Goal: Transaction & Acquisition: Purchase product/service

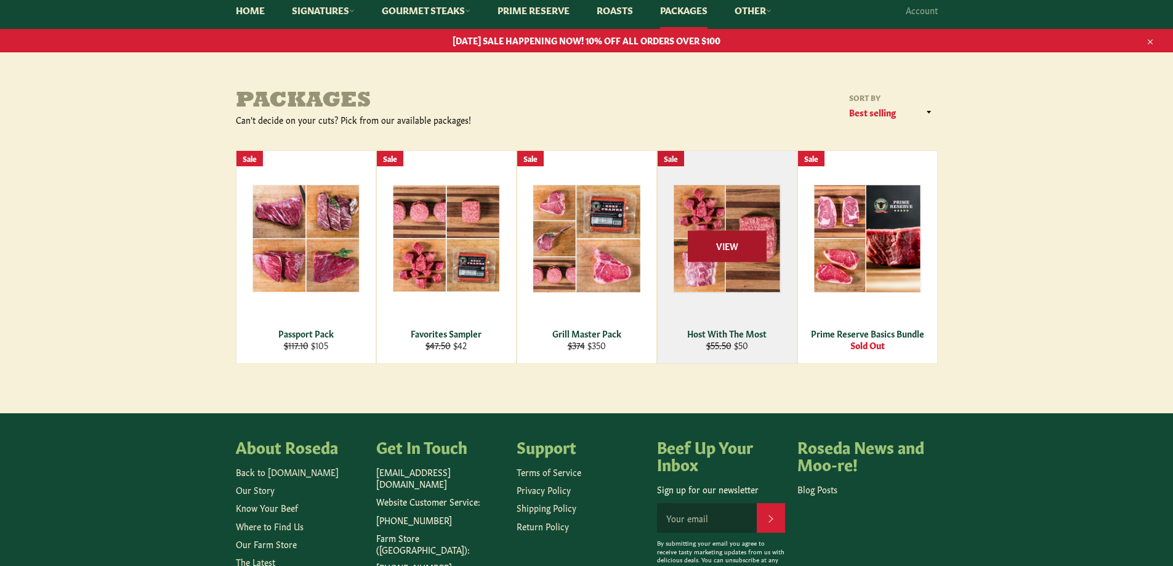
scroll to position [123, 0]
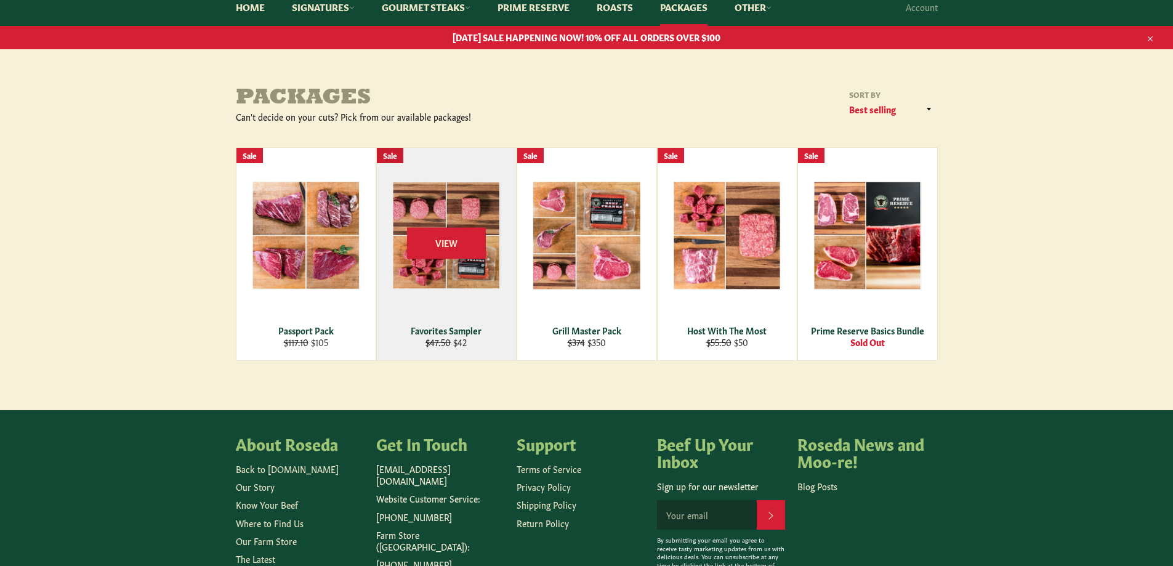
click at [460, 323] on div "View" at bounding box center [446, 254] width 139 height 212
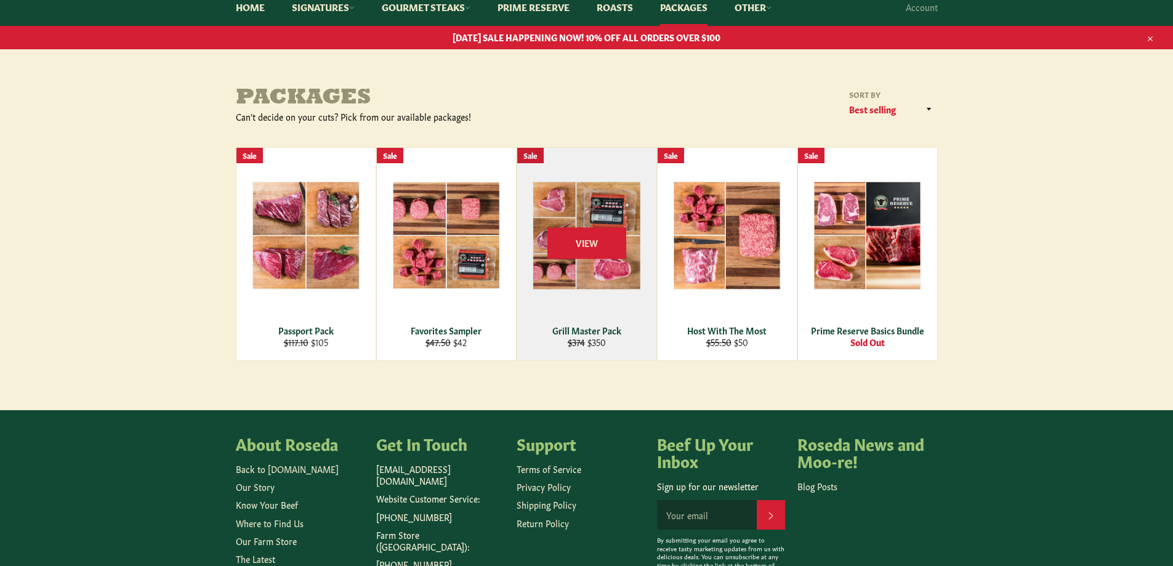
click at [612, 335] on div "Grill Master Pack" at bounding box center [587, 330] width 124 height 12
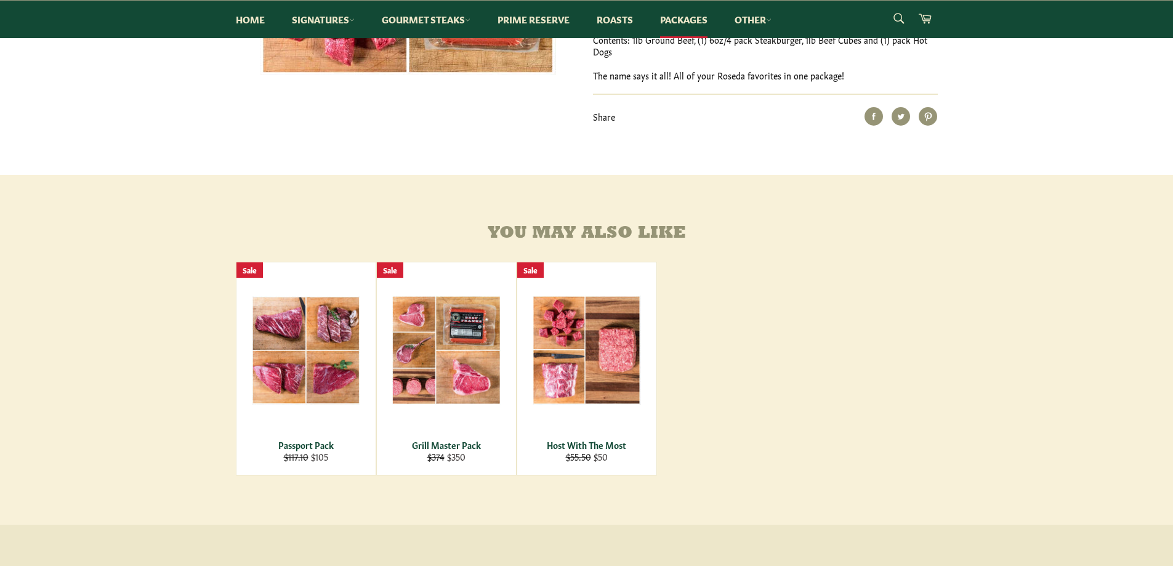
scroll to position [431, 0]
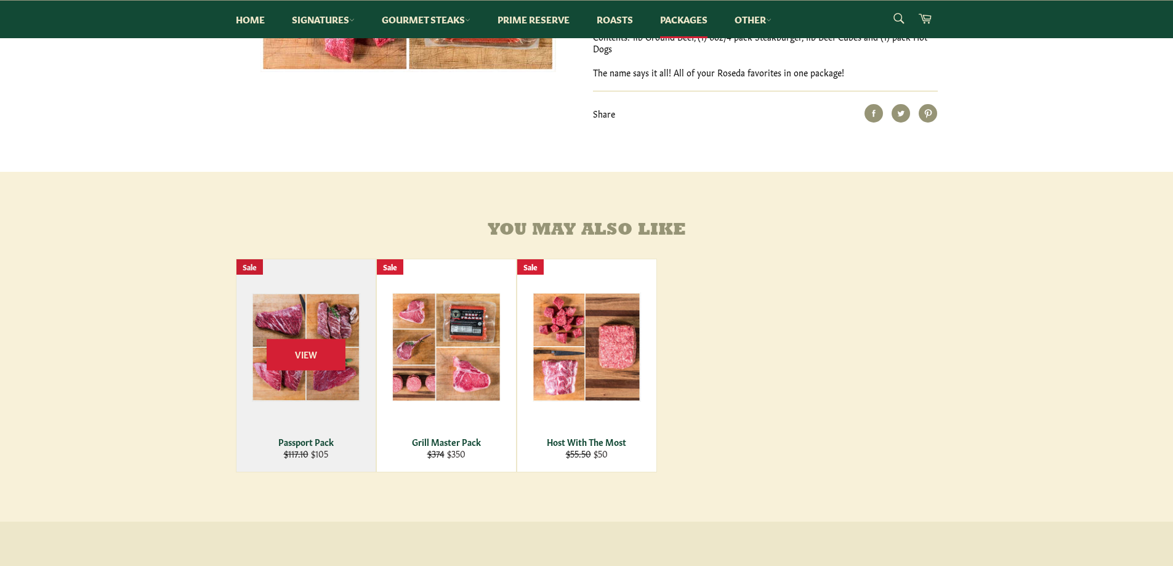
click at [321, 334] on div "View" at bounding box center [305, 365] width 139 height 212
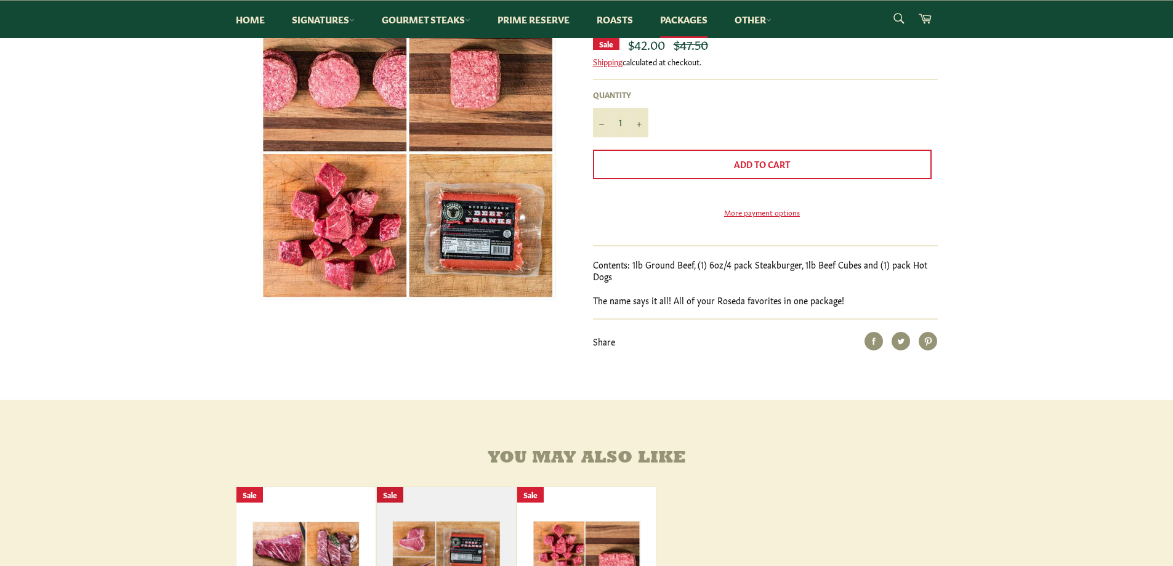
scroll to position [123, 0]
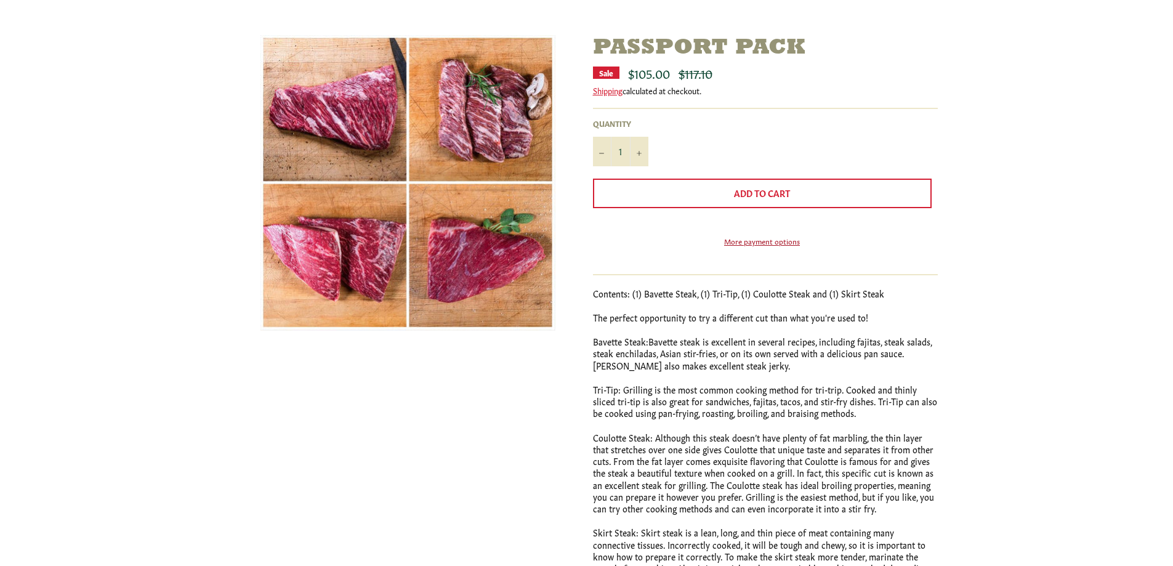
scroll to position [185, 0]
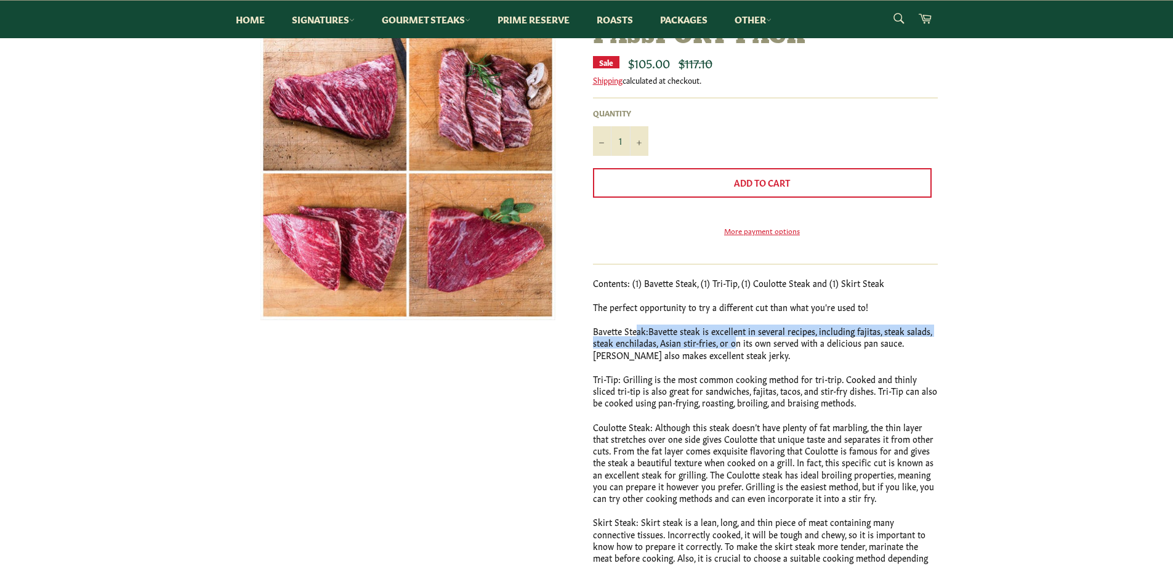
drag, startPoint x: 644, startPoint y: 353, endPoint x: 732, endPoint y: 363, distance: 88.6
click at [732, 361] on p "Bavette Steak: Bavette steak is excellent in several recipes, including fajitas…" at bounding box center [765, 343] width 345 height 36
click at [736, 361] on span "Bavette steak is excellent in several recipes, including fajitas, steak salads,…" at bounding box center [762, 342] width 339 height 36
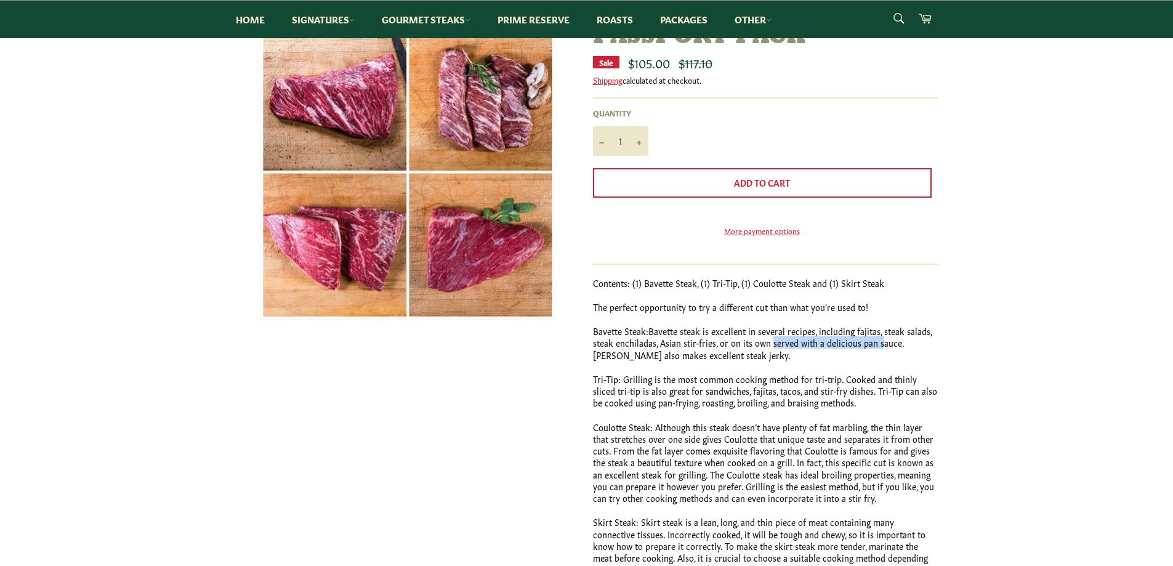
drag, startPoint x: 781, startPoint y: 363, endPoint x: 879, endPoint y: 363, distance: 97.9
click at [879, 361] on span "Bavette steak is excellent in several recipes, including fajitas, steak salads,…" at bounding box center [762, 342] width 339 height 36
drag, startPoint x: 585, startPoint y: 377, endPoint x: 704, endPoint y: 377, distance: 118.8
click at [704, 377] on div "Passport Pack Sale $105.00 Regular price $117.10 Shipping calculated at checkou…" at bounding box center [759, 340] width 357 height 631
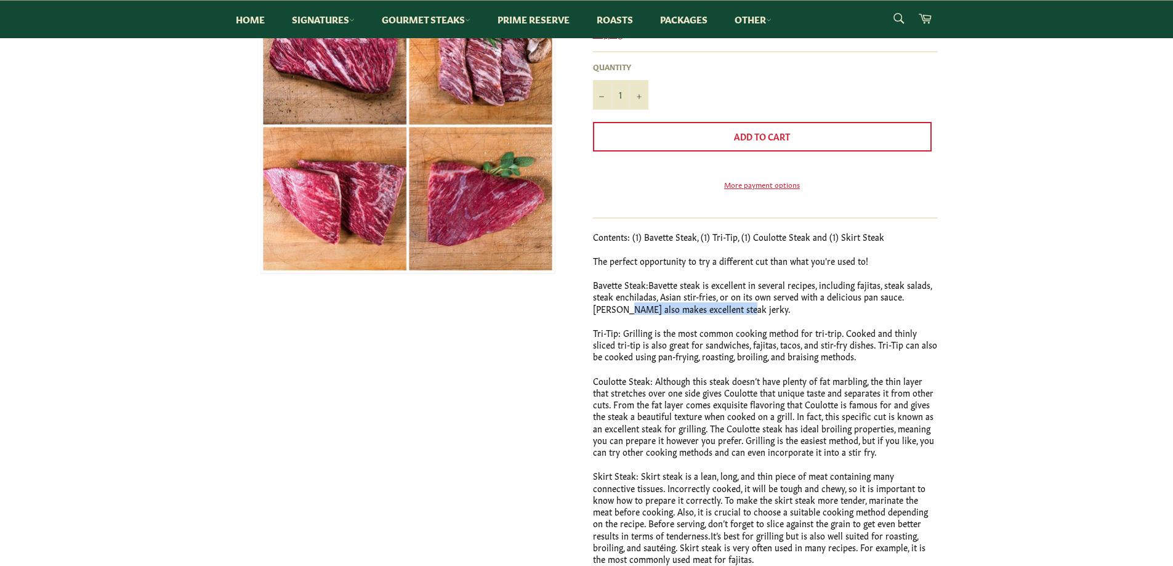
scroll to position [246, 0]
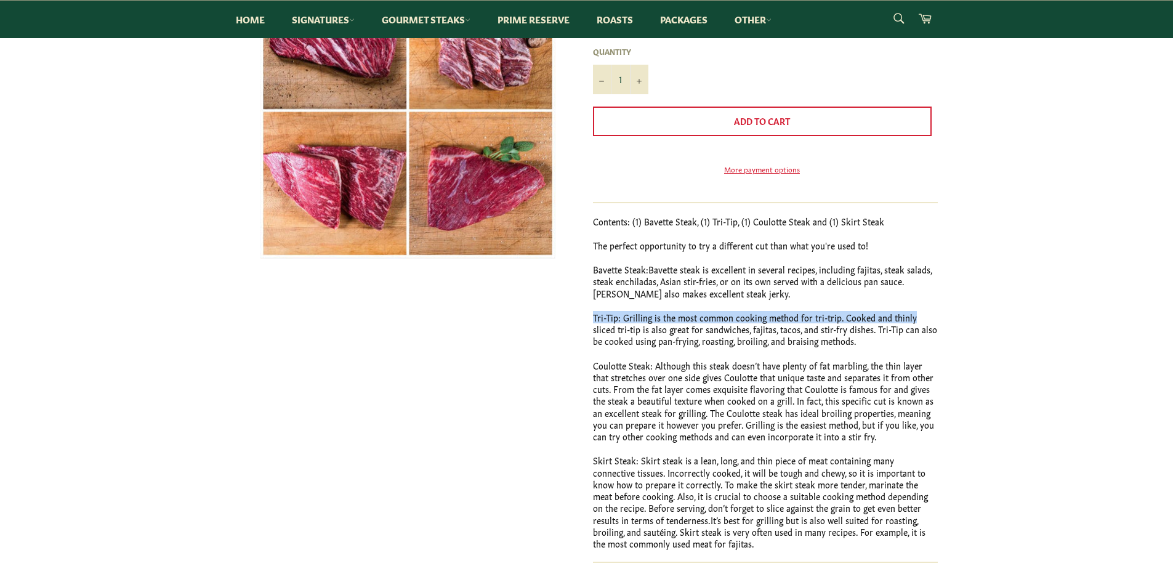
drag, startPoint x: 585, startPoint y: 334, endPoint x: 918, endPoint y: 339, distance: 333.1
click at [916, 339] on div "Passport Pack Sale $105.00 Regular price $117.10 Shipping calculated at checkou…" at bounding box center [759, 278] width 357 height 631
click at [944, 340] on div "Passport Pack Sale $105.00 Regular price $117.10 Shipping calculated at checkou…" at bounding box center [587, 303] width 727 height 680
click at [930, 340] on p "Tri-Tip: Grilling is the most common cooking method for tri-trip. Cooked and th…" at bounding box center [765, 330] width 345 height 36
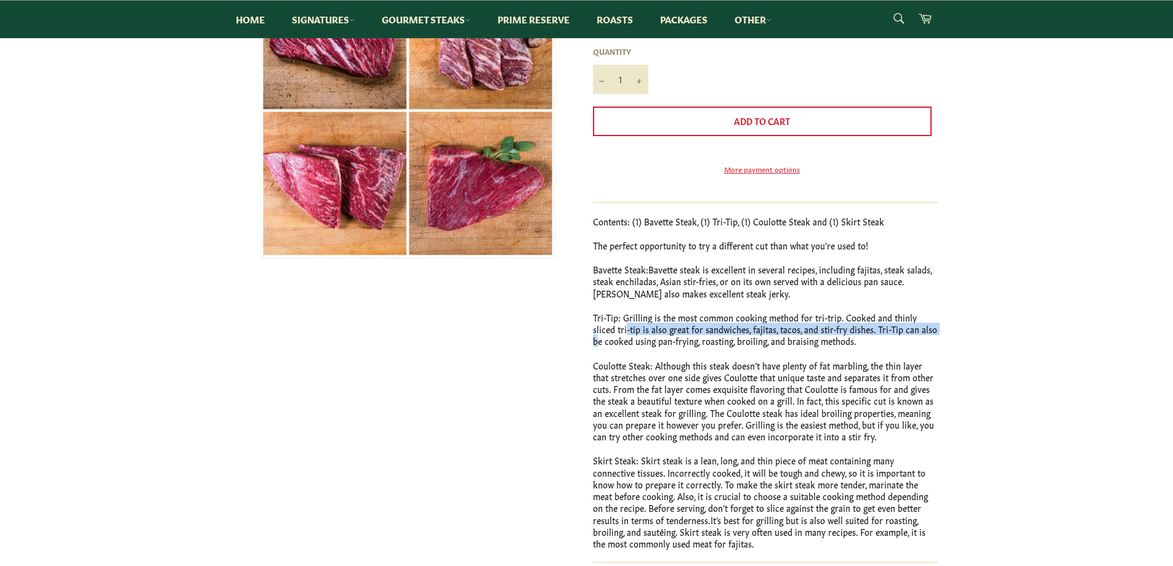
drag, startPoint x: 608, startPoint y: 344, endPoint x: 911, endPoint y: 350, distance: 302.4
click at [911, 347] on p "Tri-Tip: Grilling is the most common cooking method for tri-trip. Cooked and th…" at bounding box center [765, 330] width 345 height 36
click at [619, 366] on div "Contents: (1) Bavette Steak, (1) Tri-Tip, (1) Coulotte Steak and (1) Skirt Stea…" at bounding box center [765, 383] width 345 height 334
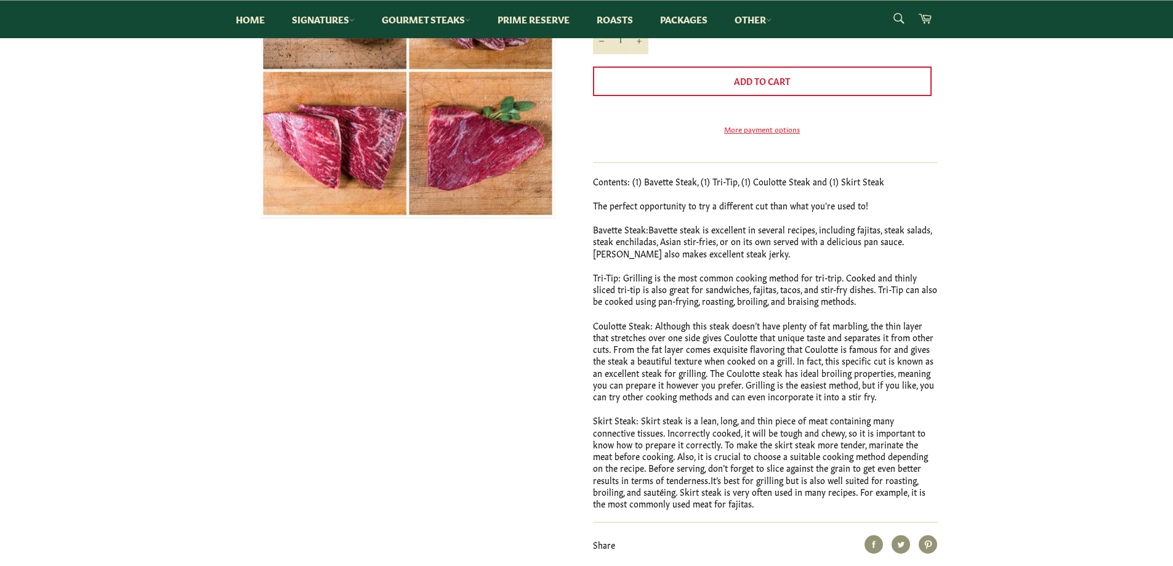
scroll to position [308, 0]
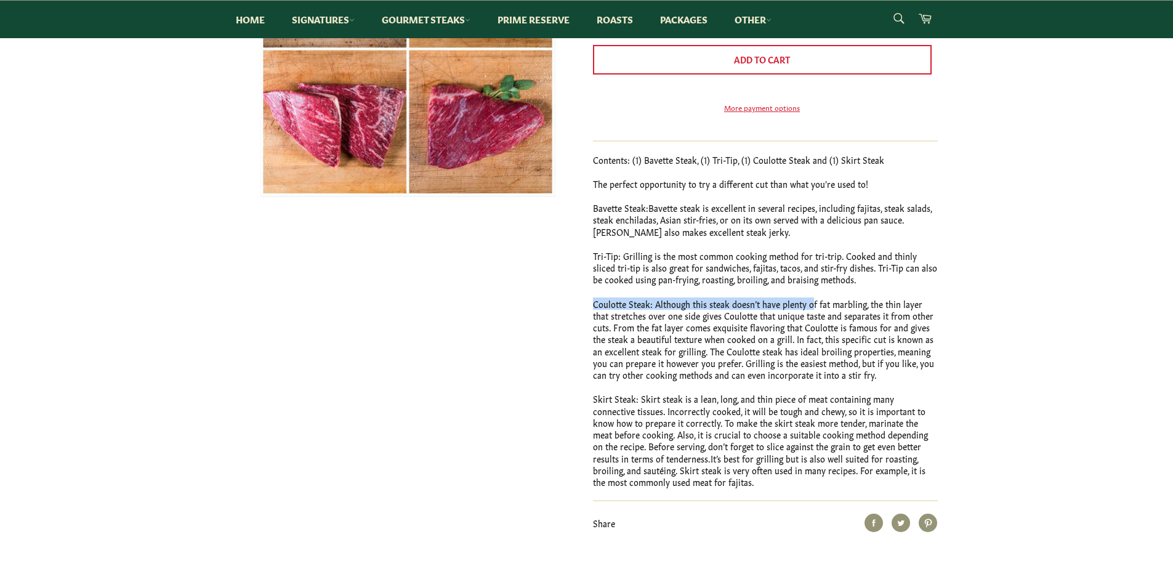
drag, startPoint x: 592, startPoint y: 321, endPoint x: 818, endPoint y: 323, distance: 226.6
click at [815, 323] on div "Passport Pack Sale $105.00 Regular price $117.10 Shipping calculated at checkou…" at bounding box center [759, 216] width 357 height 631
drag, startPoint x: 885, startPoint y: 325, endPoint x: 891, endPoint y: 326, distance: 6.2
click at [888, 326] on p "Coulotte Steak: Although this steak doesn’t have plenty of fat marbling, the th…" at bounding box center [765, 339] width 345 height 83
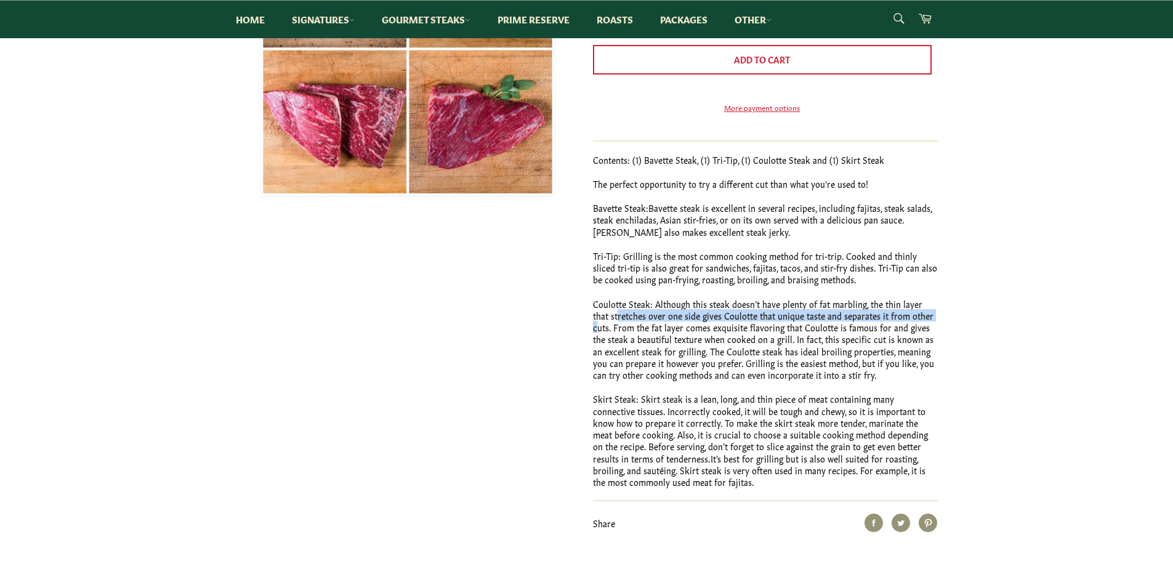
drag, startPoint x: 606, startPoint y: 338, endPoint x: 915, endPoint y: 337, distance: 308.5
click at [915, 337] on p "Coulotte Steak: Although this steak doesn’t have plenty of fat marbling, the th…" at bounding box center [765, 339] width 345 height 83
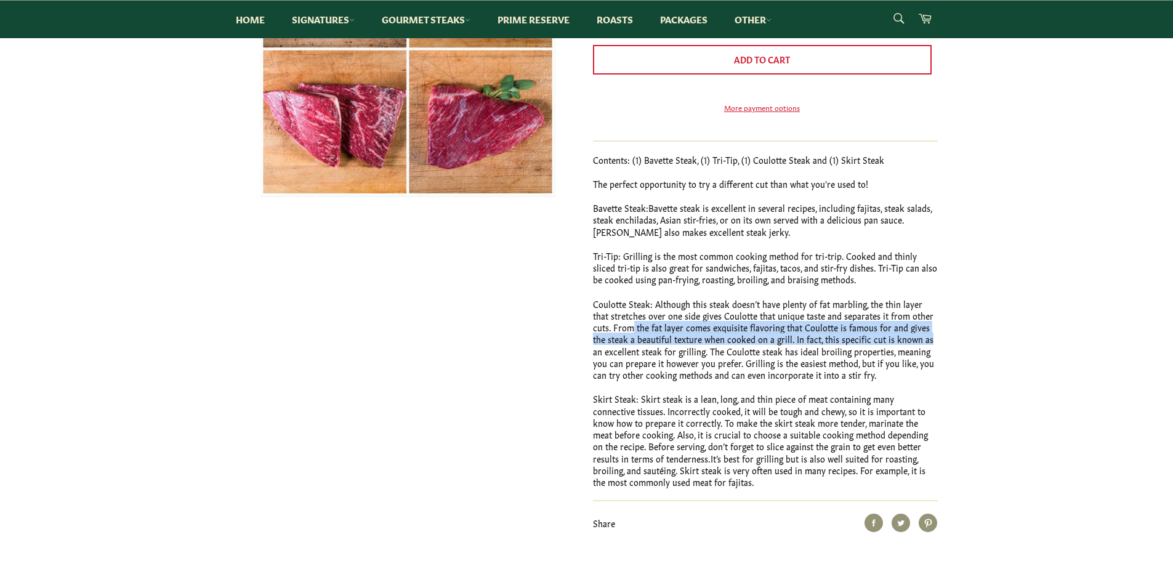
drag, startPoint x: 610, startPoint y: 350, endPoint x: 911, endPoint y: 352, distance: 301.1
click at [911, 352] on p "Coulotte Steak: Although this steak doesn’t have plenty of fat marbling, the th…" at bounding box center [765, 339] width 345 height 83
click at [877, 350] on p "Coulotte Steak: Although this steak doesn’t have plenty of fat marbling, the th…" at bounding box center [765, 339] width 345 height 83
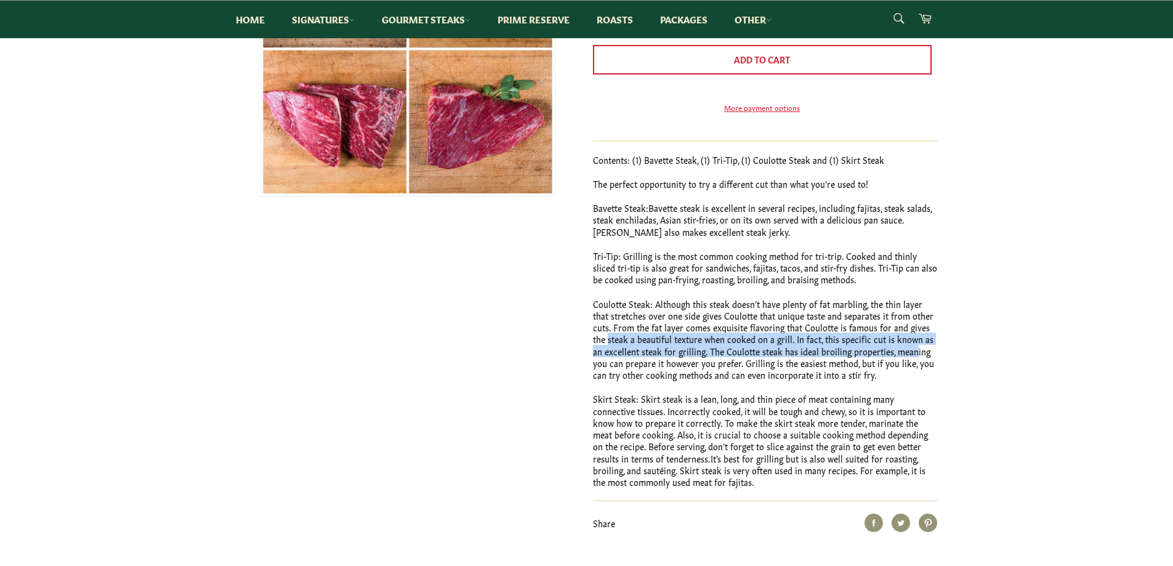
drag, startPoint x: 590, startPoint y: 352, endPoint x: 900, endPoint y: 365, distance: 310.6
click at [900, 365] on div "Passport Pack Sale $105.00 Regular price $117.10 Shipping calculated at checkou…" at bounding box center [759, 216] width 357 height 631
click at [901, 365] on p "Coulotte Steak: Although this steak doesn’t have plenty of fat marbling, the th…" at bounding box center [765, 339] width 345 height 83
drag, startPoint x: 682, startPoint y: 371, endPoint x: 922, endPoint y: 374, distance: 240.8
click at [922, 374] on p "Coulotte Steak: Although this steak doesn’t have plenty of fat marbling, the th…" at bounding box center [765, 339] width 345 height 83
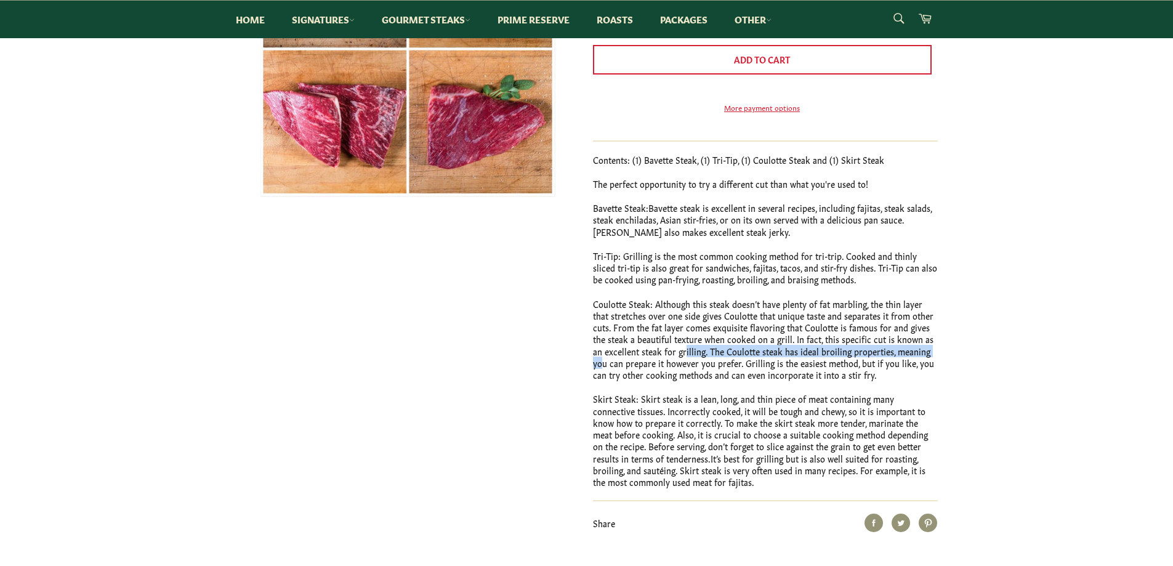
drag, startPoint x: 592, startPoint y: 385, endPoint x: 888, endPoint y: 387, distance: 296.8
click at [888, 387] on div "Passport Pack Sale $105.00 Regular price $117.10 Shipping calculated at checkou…" at bounding box center [759, 216] width 357 height 631
click at [889, 381] on p "Coulotte Steak: Although this steak doesn’t have plenty of fat marbling, the th…" at bounding box center [765, 339] width 345 height 83
drag, startPoint x: 752, startPoint y: 388, endPoint x: 824, endPoint y: 400, distance: 73.7
click at [850, 381] on p "Coulotte Steak: Although this steak doesn’t have plenty of fat marbling, the th…" at bounding box center [765, 339] width 345 height 83
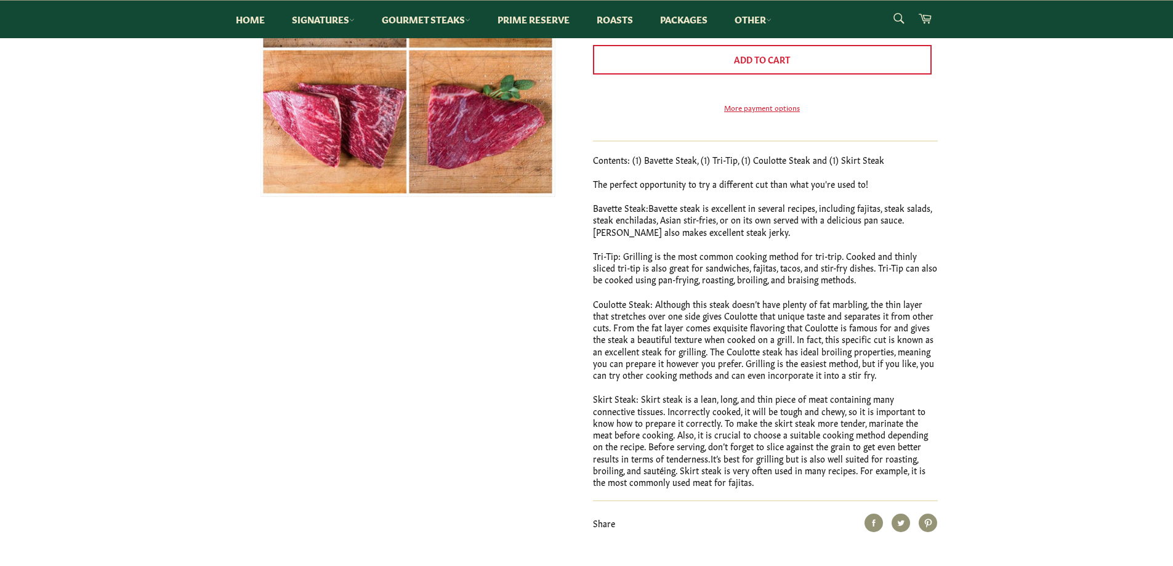
click at [747, 401] on div "Contents: (1) Bavette Steak, (1) Tri-Tip, (1) Coulotte Steak and (1) Skirt Stea…" at bounding box center [765, 321] width 345 height 334
drag, startPoint x: 662, startPoint y: 409, endPoint x: 822, endPoint y: 416, distance: 160.2
click at [822, 416] on div "Contents: (1) Bavette Steak, (1) Tri-Tip, (1) Coulotte Steak and (1) Skirt Stea…" at bounding box center [765, 321] width 345 height 334
drag, startPoint x: 646, startPoint y: 427, endPoint x: 916, endPoint y: 433, distance: 270.4
click at [916, 433] on p "Skirt Steak: Skirt steak is a lean, long, and thin piece of meat containing man…" at bounding box center [765, 440] width 345 height 95
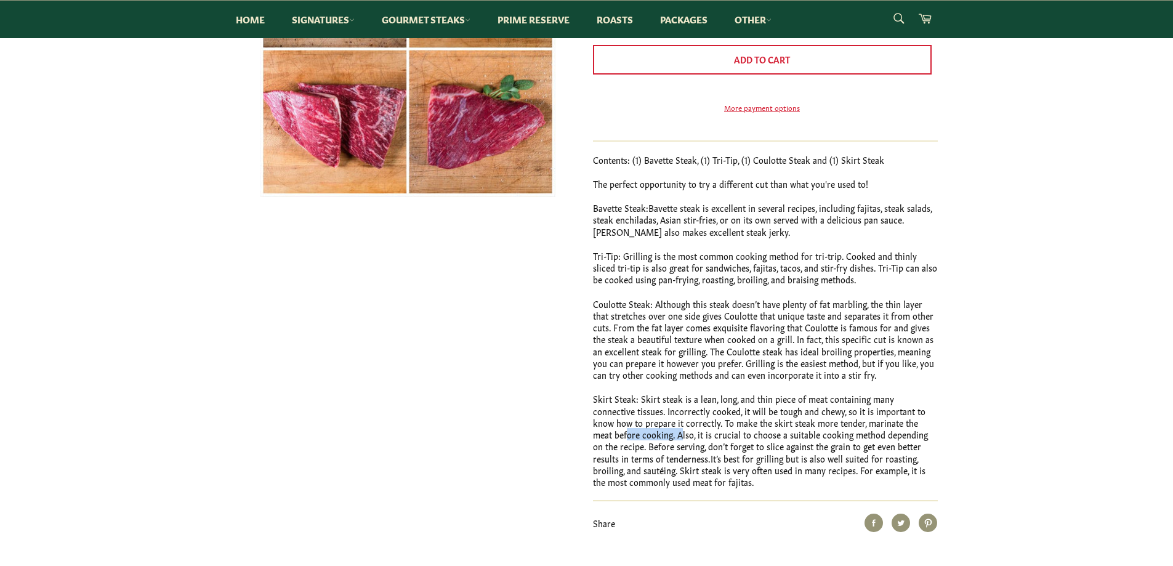
drag, startPoint x: 639, startPoint y: 449, endPoint x: 895, endPoint y: 441, distance: 256.3
click at [895, 441] on p "Skirt Steak: Skirt steak is a lean, long, and thin piece of meat containing man…" at bounding box center [765, 440] width 345 height 95
click at [896, 441] on p "Skirt Steak: Skirt steak is a lean, long, and thin piece of meat containing man…" at bounding box center [765, 440] width 345 height 95
drag, startPoint x: 639, startPoint y: 450, endPoint x: 888, endPoint y: 456, distance: 250.0
click at [911, 455] on p "Skirt Steak: Skirt steak is a lean, long, and thin piece of meat containing man…" at bounding box center [765, 440] width 345 height 95
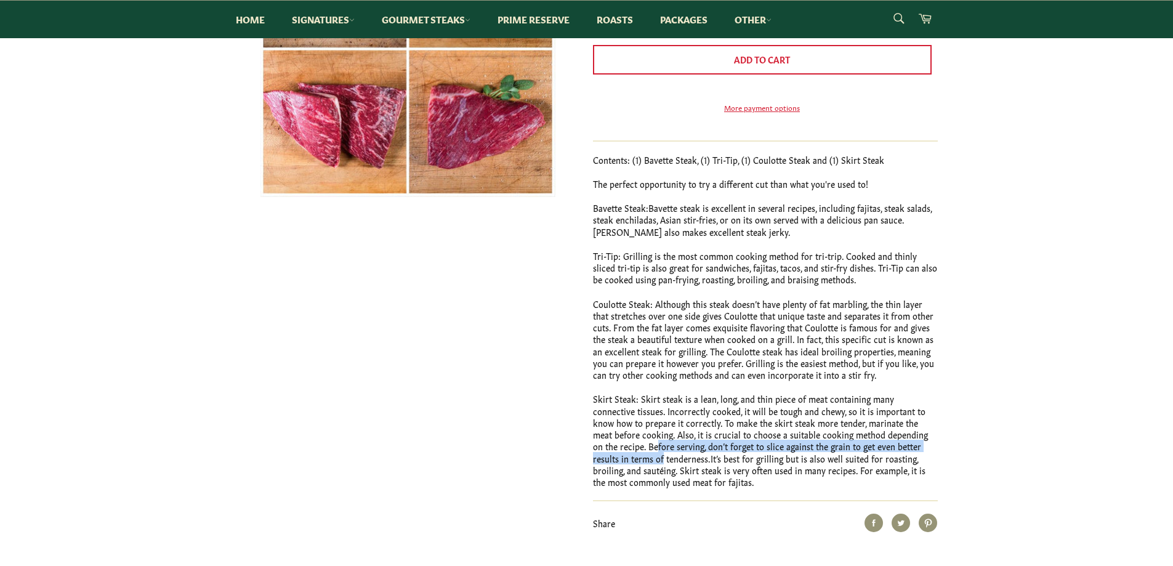
drag, startPoint x: 601, startPoint y: 469, endPoint x: 939, endPoint y: 463, distance: 338.1
click at [939, 463] on div "Passport Pack Sale $105.00 Regular price $117.10 Shipping calculated at checkou…" at bounding box center [587, 241] width 727 height 680
drag, startPoint x: 620, startPoint y: 483, endPoint x: 909, endPoint y: 481, distance: 289.4
click at [909, 481] on span "It’s best for grilling but is also well suited for roasting, broiling, and saut…" at bounding box center [759, 470] width 332 height 36
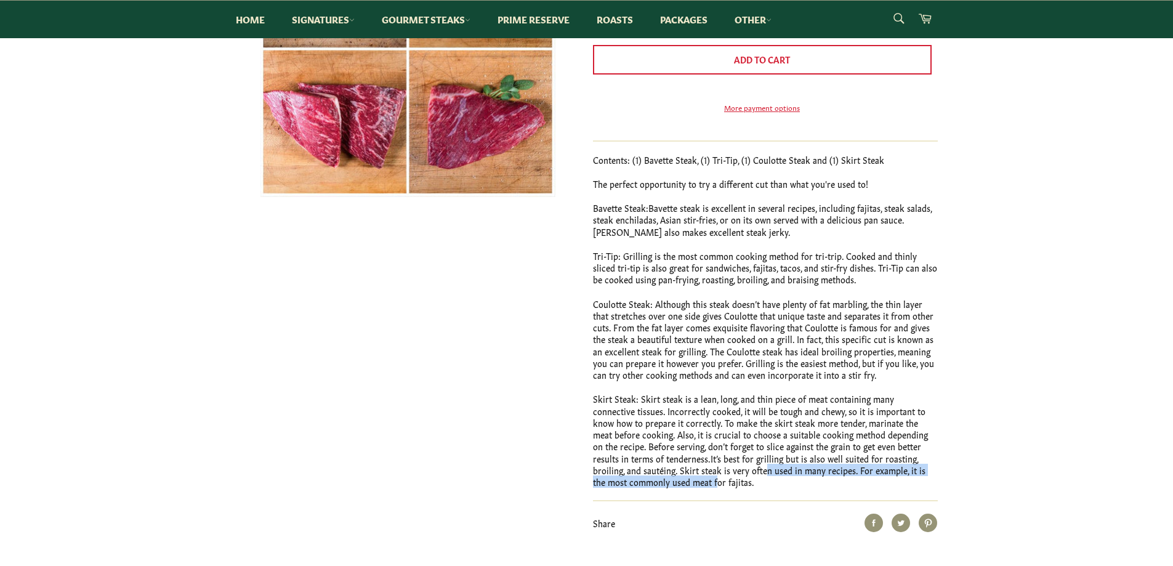
drag, startPoint x: 619, startPoint y: 495, endPoint x: 681, endPoint y: 488, distance: 61.9
click at [680, 488] on span "It’s best for grilling but is also well suited for roasting, broiling, and saut…" at bounding box center [759, 470] width 332 height 36
click at [693, 483] on span "It’s best for grilling but is also well suited for roasting, broiling, and saut…" at bounding box center [759, 470] width 332 height 36
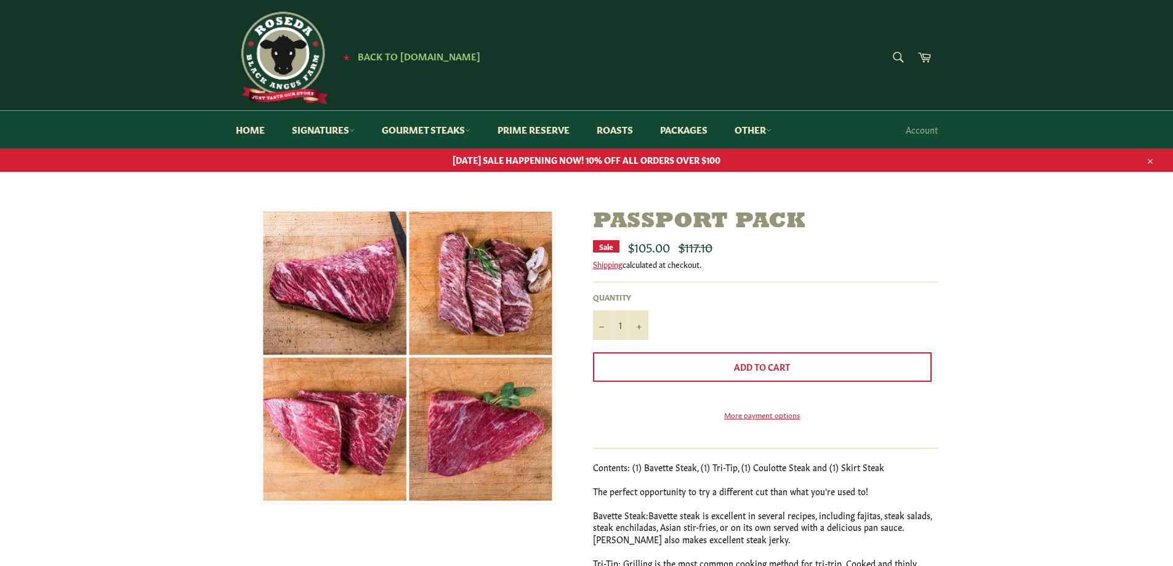
scroll to position [0, 0]
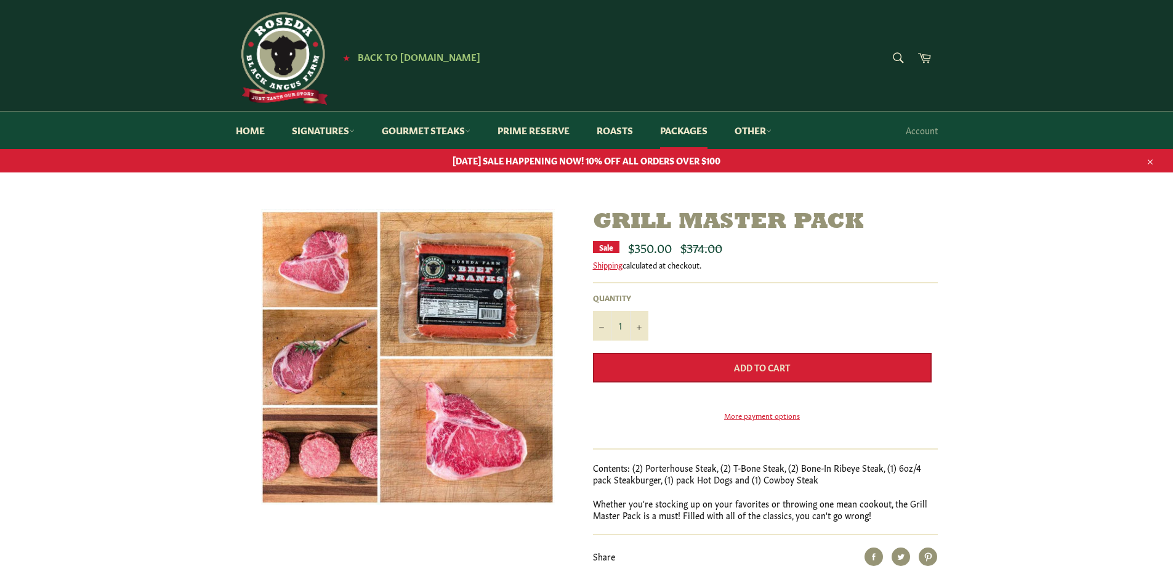
scroll to position [62, 0]
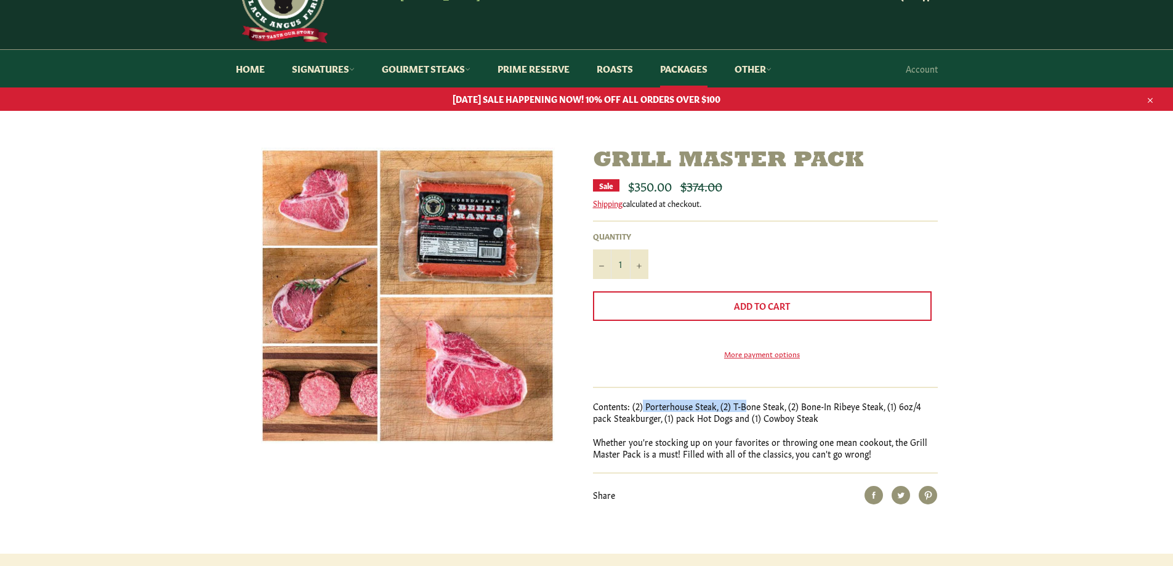
drag, startPoint x: 643, startPoint y: 421, endPoint x: 743, endPoint y: 424, distance: 100.4
click at [743, 424] on p "Contents: (2) Porterhouse Steak, (2) T-Bone Steak, (2) Bone-In Ribeye Steak, (1…" at bounding box center [765, 412] width 345 height 24
drag, startPoint x: 645, startPoint y: 421, endPoint x: 719, endPoint y: 421, distance: 73.3
click at [719, 421] on p "Contents: (2) Porterhouse Steak, (2) T-Bone Steak, (2) Bone-In Ribeye Steak, (1…" at bounding box center [765, 412] width 345 height 24
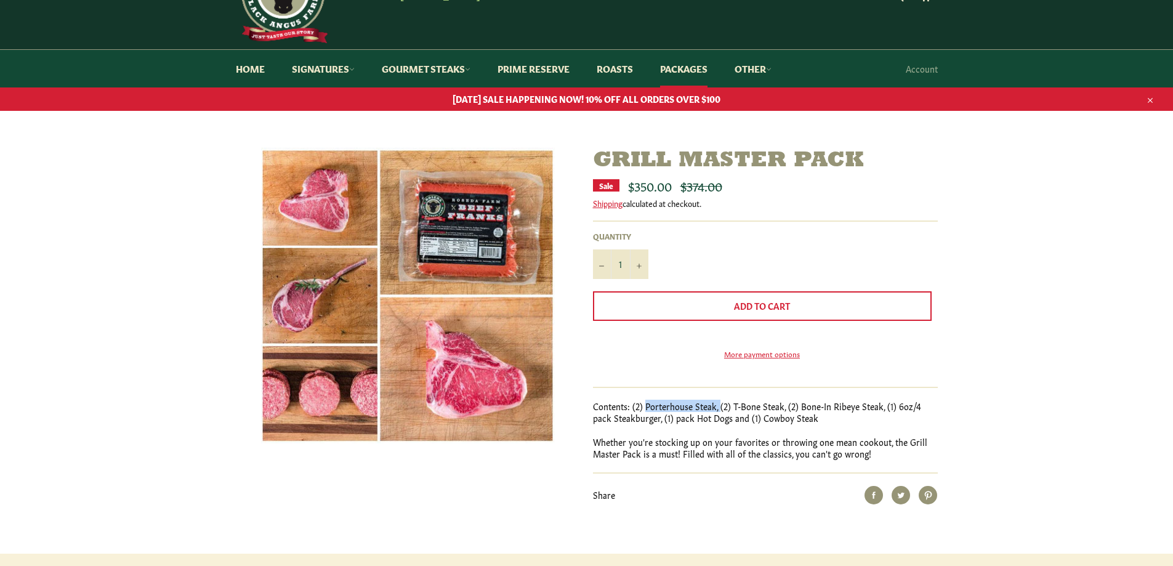
click at [719, 421] on p "Contents: (2) Porterhouse Steak, (2) T-Bone Steak, (2) Bone-In Ribeye Steak, (1…" at bounding box center [765, 412] width 345 height 24
drag, startPoint x: 735, startPoint y: 422, endPoint x: 763, endPoint y: 424, distance: 27.8
click at [763, 424] on p "Contents: (2) Porterhouse Steak, (2) T-Bone Steak, (2) Bone-In Ribeye Steak, (1…" at bounding box center [765, 412] width 345 height 24
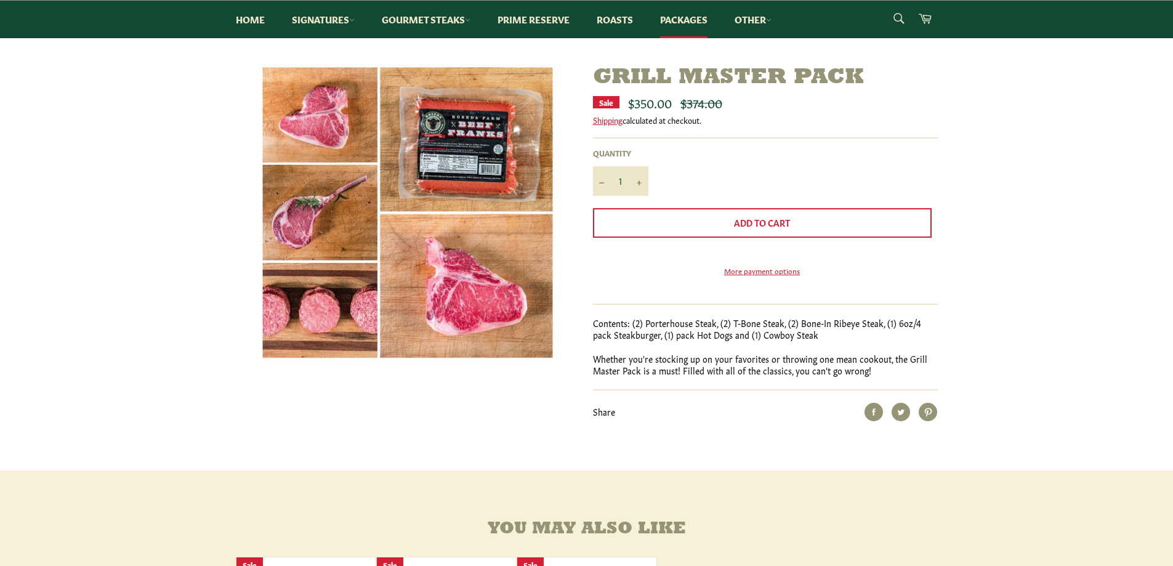
scroll to position [123, 0]
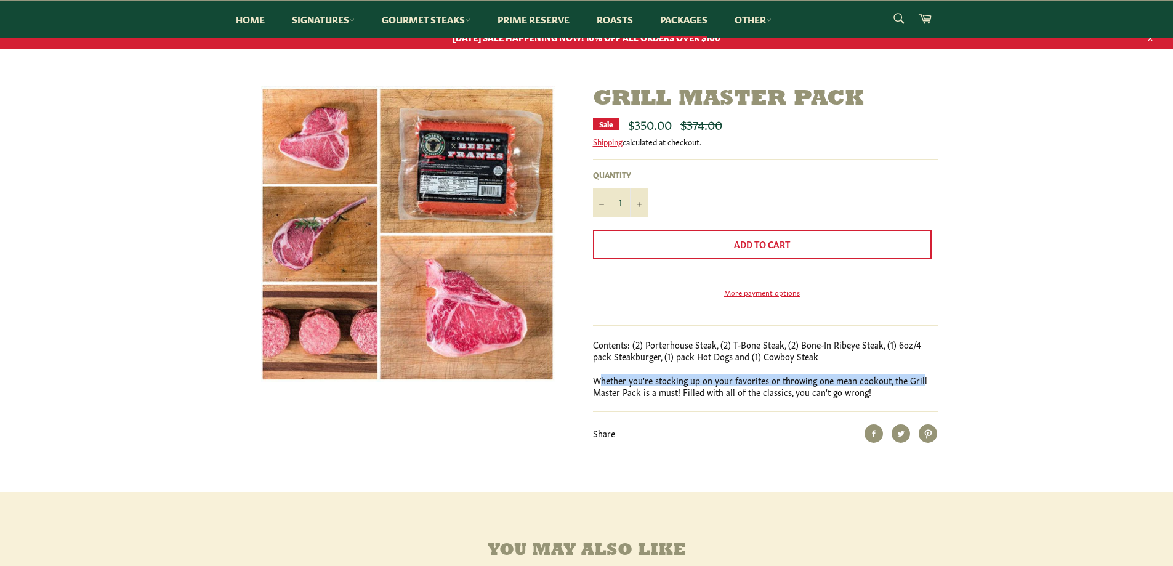
drag, startPoint x: 601, startPoint y: 400, endPoint x: 917, endPoint y: 390, distance: 316.0
click at [917, 390] on div "Contents: (2) Porterhouse Steak, (2) T-Bone Steak, (2) Bone-In Ribeye Steak, (1…" at bounding box center [765, 369] width 345 height 60
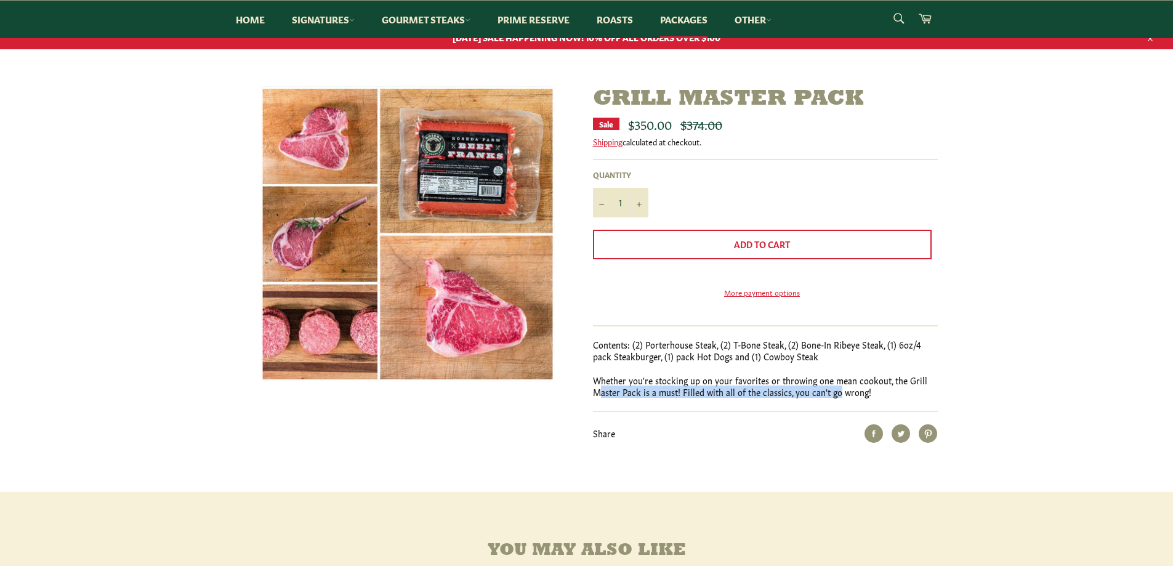
drag, startPoint x: 600, startPoint y: 413, endPoint x: 834, endPoint y: 411, distance: 234.0
click at [834, 398] on p "Whether you're stocking up on your favorites or throwing one mean cookout, the …" at bounding box center [765, 386] width 345 height 24
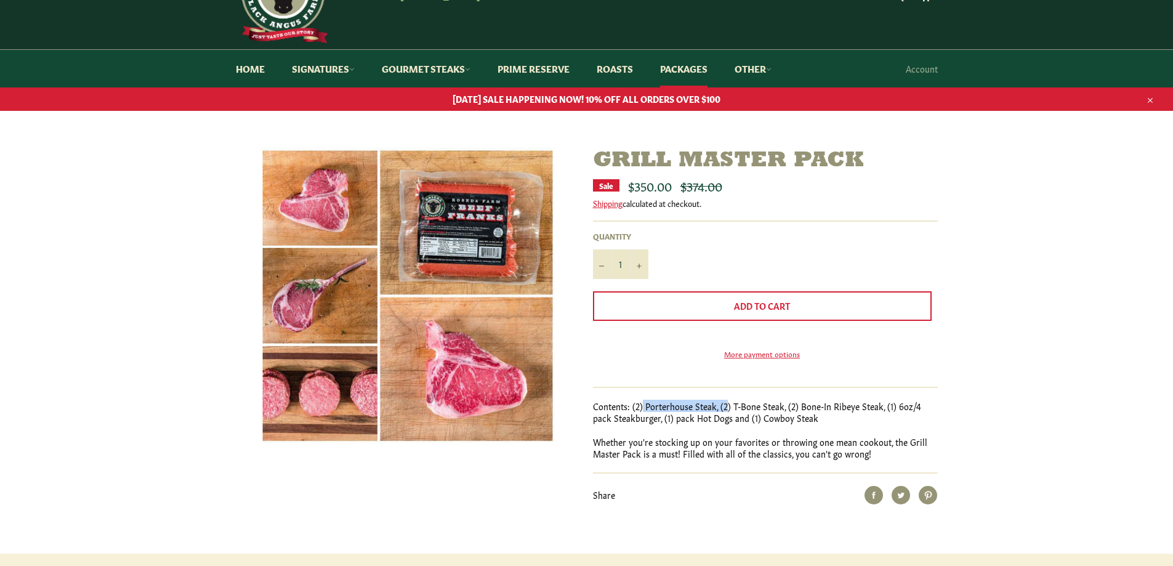
drag, startPoint x: 642, startPoint y: 424, endPoint x: 727, endPoint y: 422, distance: 85.0
click at [727, 422] on p "Contents: (2) Porterhouse Steak, (2) T-Bone Steak, (2) Bone-In Ribeye Steak, (1…" at bounding box center [765, 412] width 345 height 24
drag, startPoint x: 747, startPoint y: 423, endPoint x: 795, endPoint y: 424, distance: 47.4
click at [795, 424] on p "Contents: (2) Porterhouse Steak, (2) T-Bone Steak, (2) Bone-In Ribeye Steak, (1…" at bounding box center [765, 412] width 345 height 24
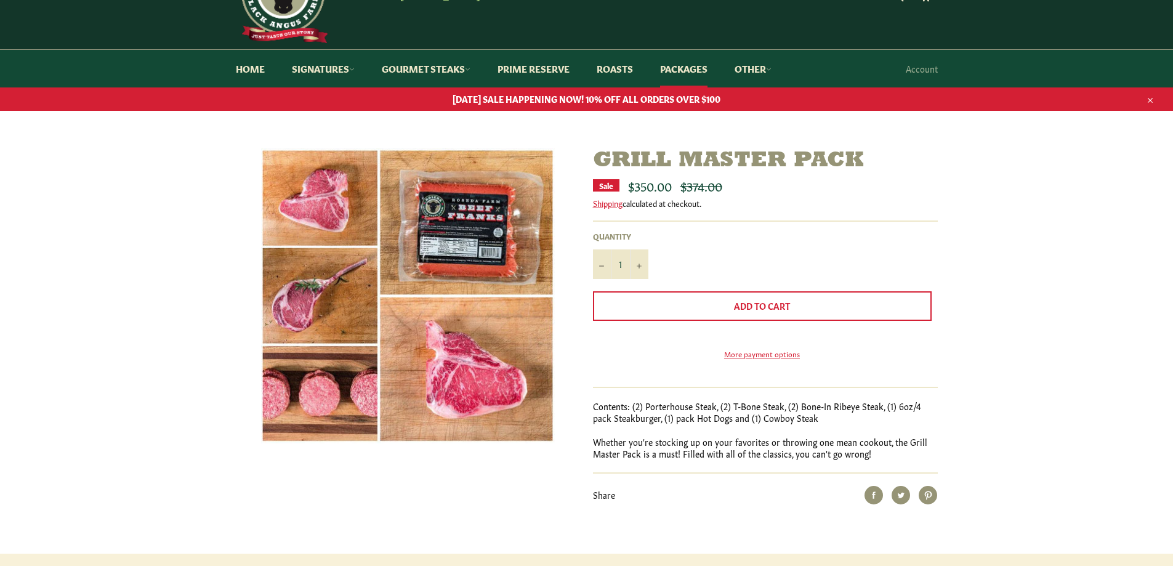
click at [701, 424] on p "Contents: (2) Porterhouse Steak, (2) T-Bone Steak, (2) Bone-In Ribeye Steak, (1…" at bounding box center [765, 412] width 345 height 24
drag, startPoint x: 593, startPoint y: 430, endPoint x: 716, endPoint y: 438, distance: 123.4
click at [716, 424] on p "Contents: (2) Porterhouse Steak, (2) T-Bone Steak, (2) Bone-In Ribeye Steak, (1…" at bounding box center [765, 412] width 345 height 24
click at [718, 424] on p "Contents: (2) Porterhouse Steak, (2) T-Bone Steak, (2) Bone-In Ribeye Steak, (1…" at bounding box center [765, 412] width 345 height 24
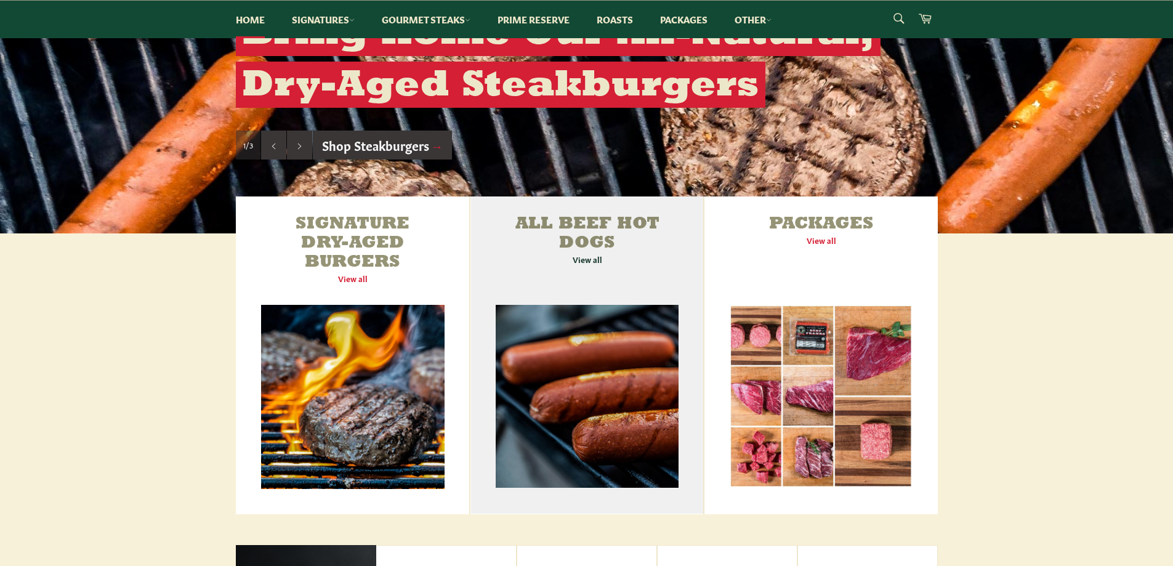
scroll to position [308, 0]
click at [559, 225] on link "All Beef Hot Dogs View all" at bounding box center [586, 356] width 233 height 318
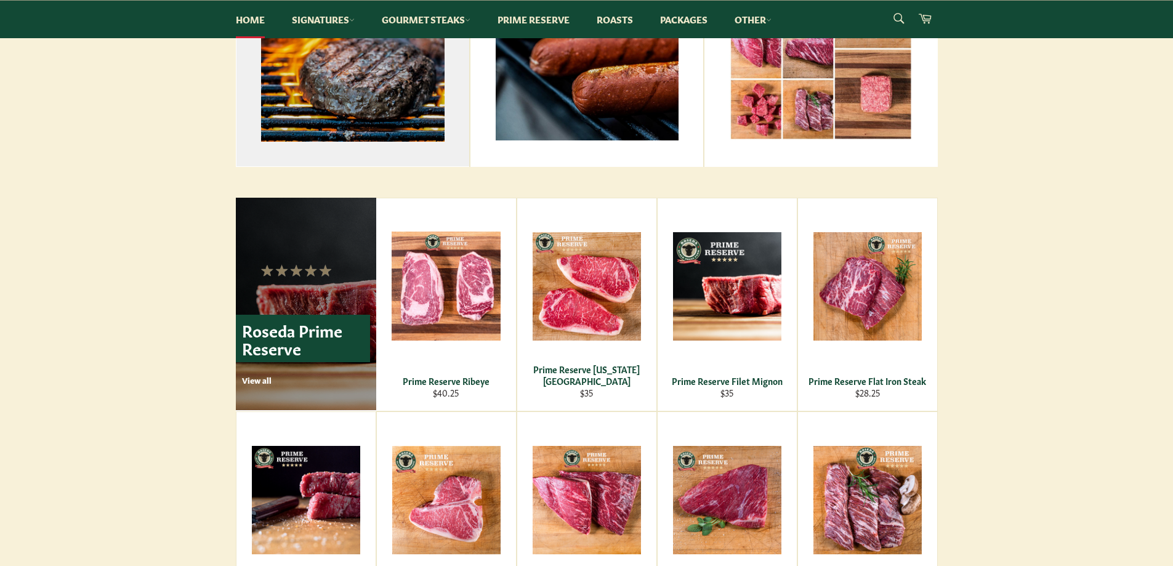
scroll to position [677, 0]
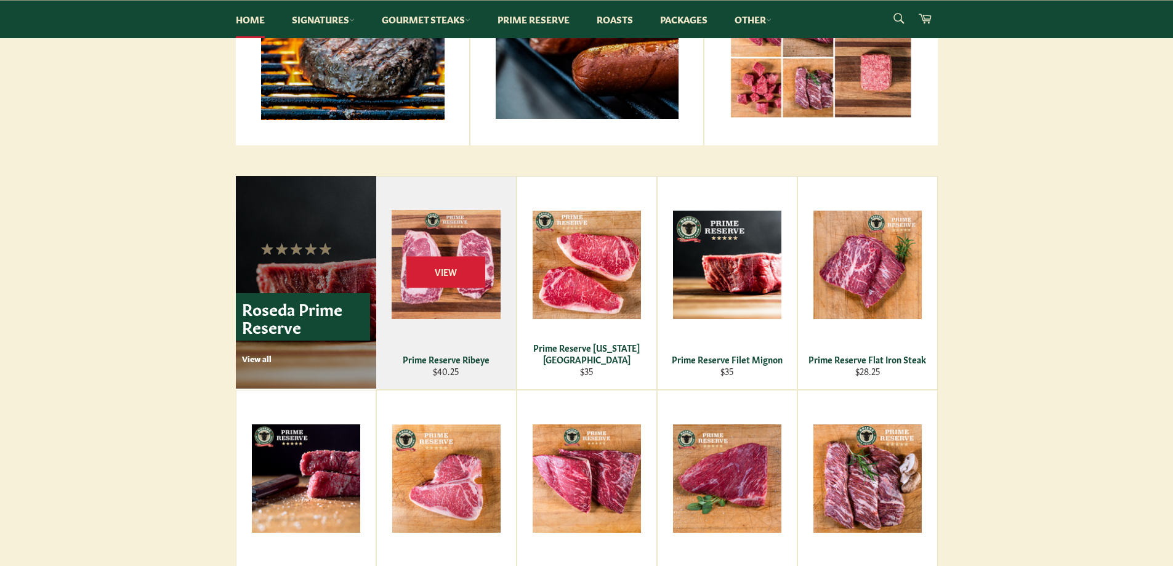
click at [472, 358] on div "Prime Reserve Ribeye" at bounding box center [446, 359] width 124 height 12
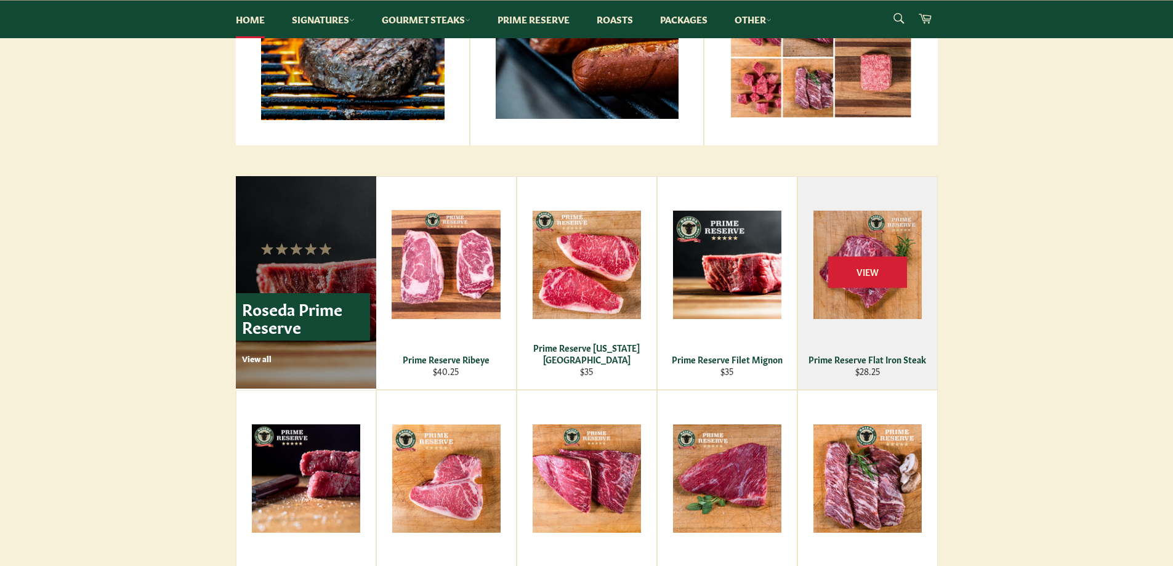
scroll to position [739, 0]
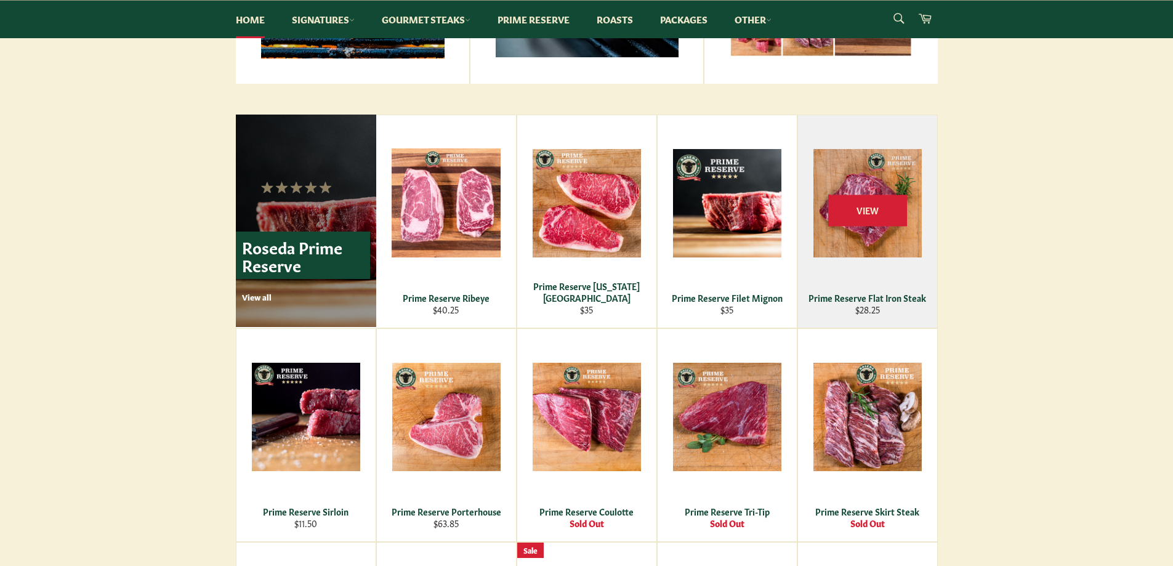
click at [886, 307] on div "View" at bounding box center [867, 221] width 139 height 212
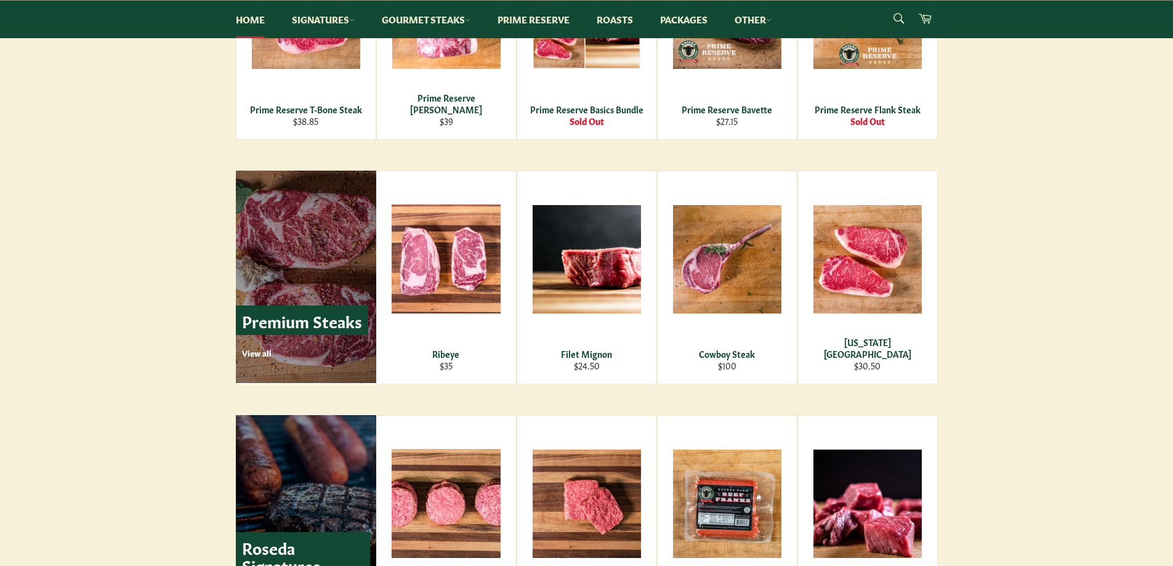
scroll to position [1525, 0]
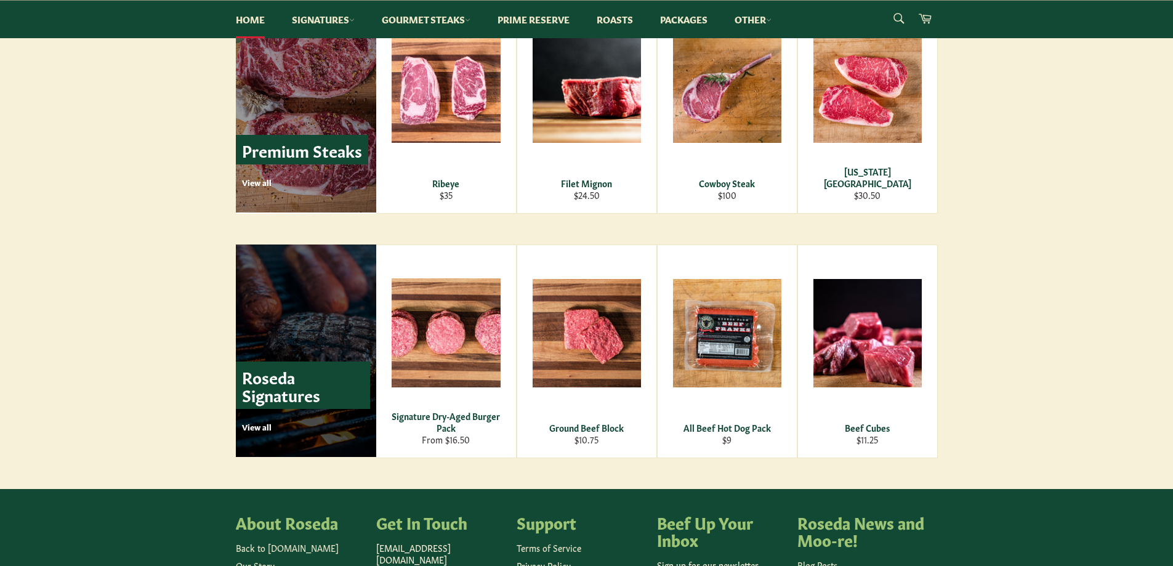
click at [260, 432] on p "View all" at bounding box center [306, 426] width 128 height 11
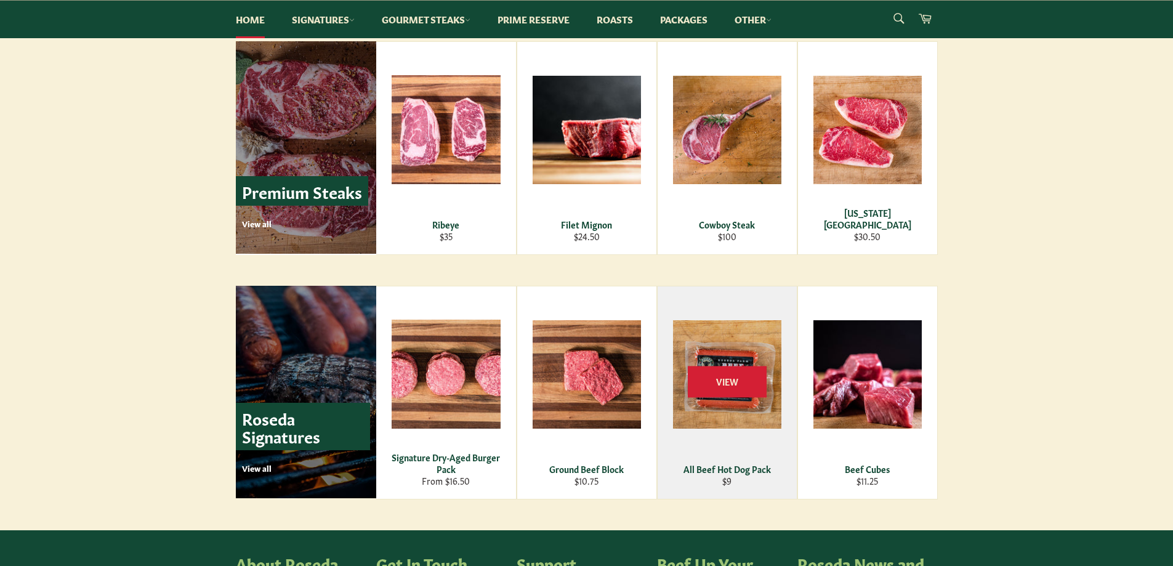
scroll to position [1464, 0]
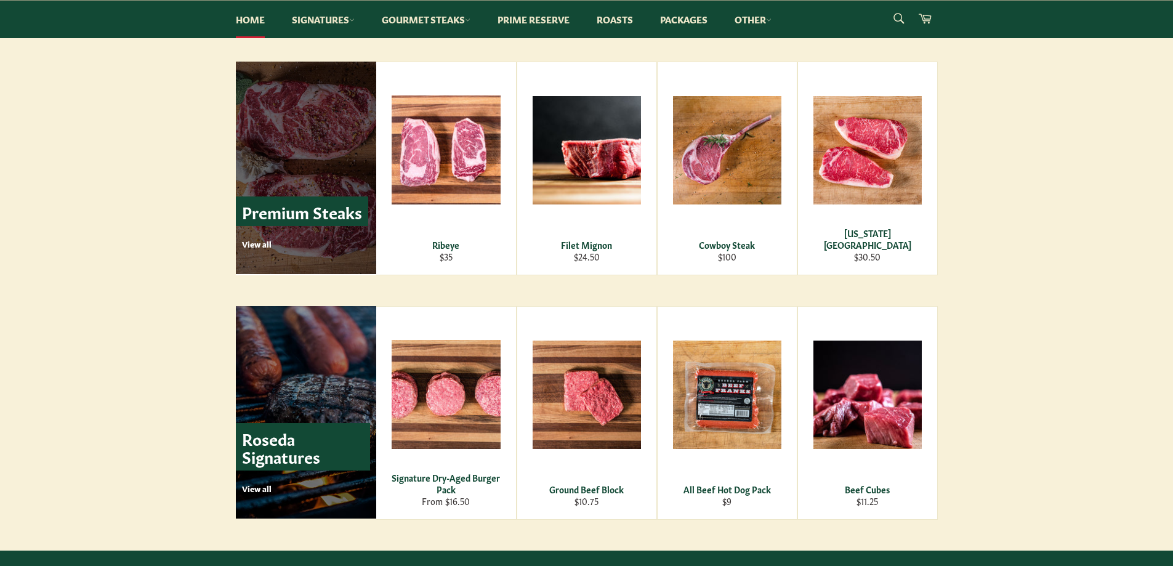
click at [252, 250] on link "Premium Steaks View all" at bounding box center [306, 168] width 140 height 212
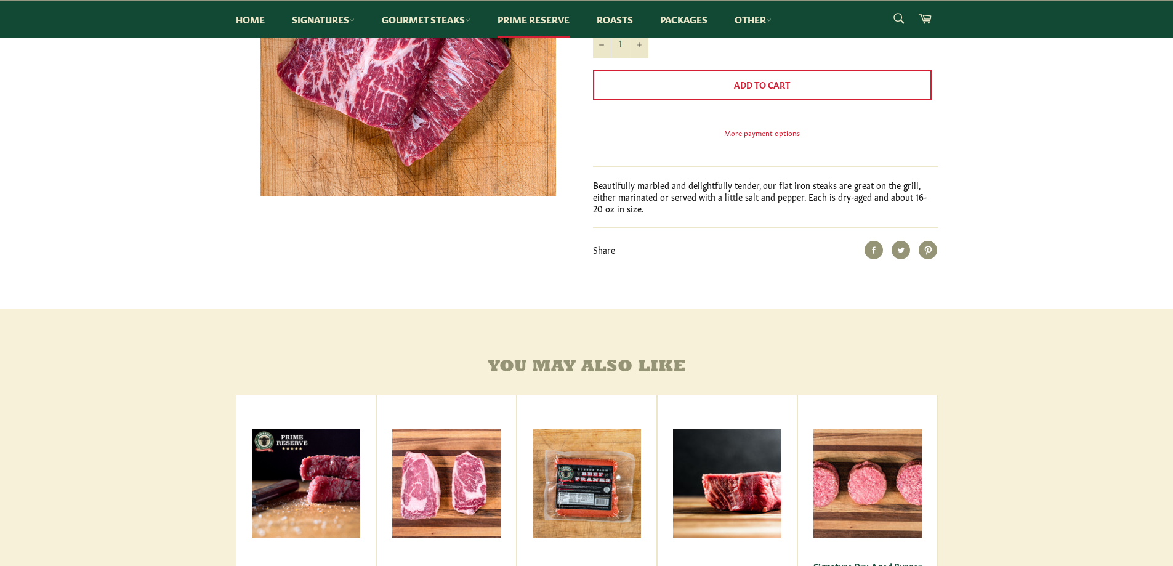
scroll to position [308, 0]
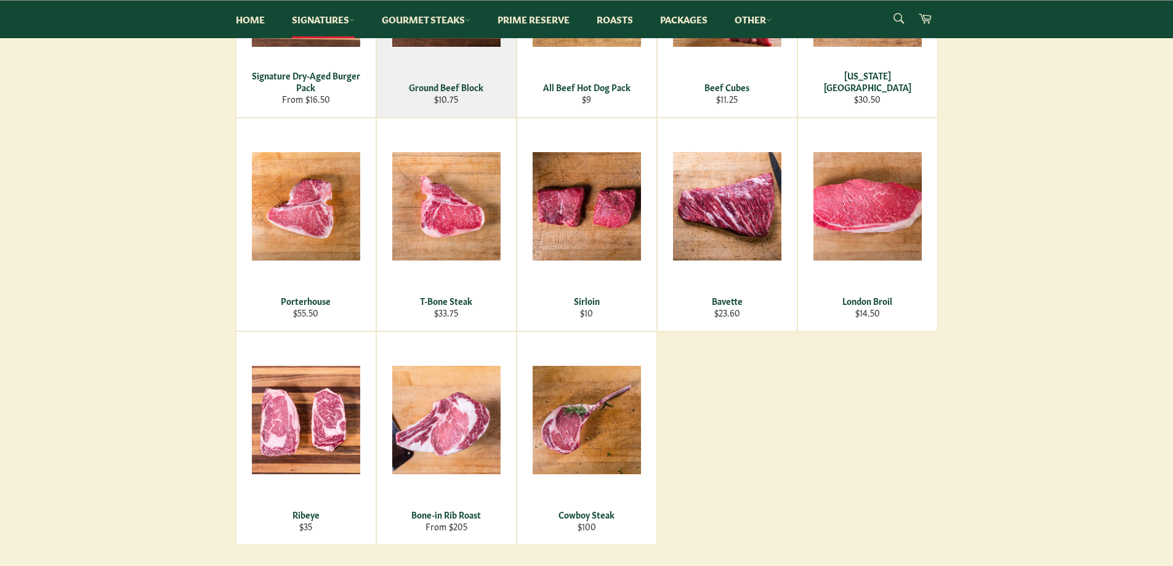
scroll to position [308, 0]
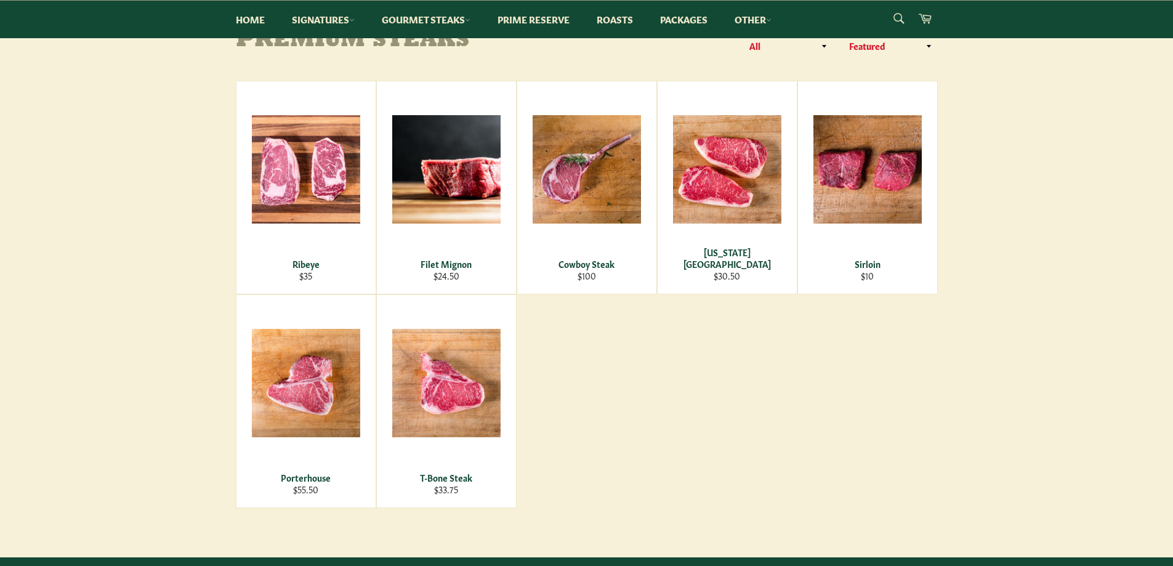
scroll to position [185, 0]
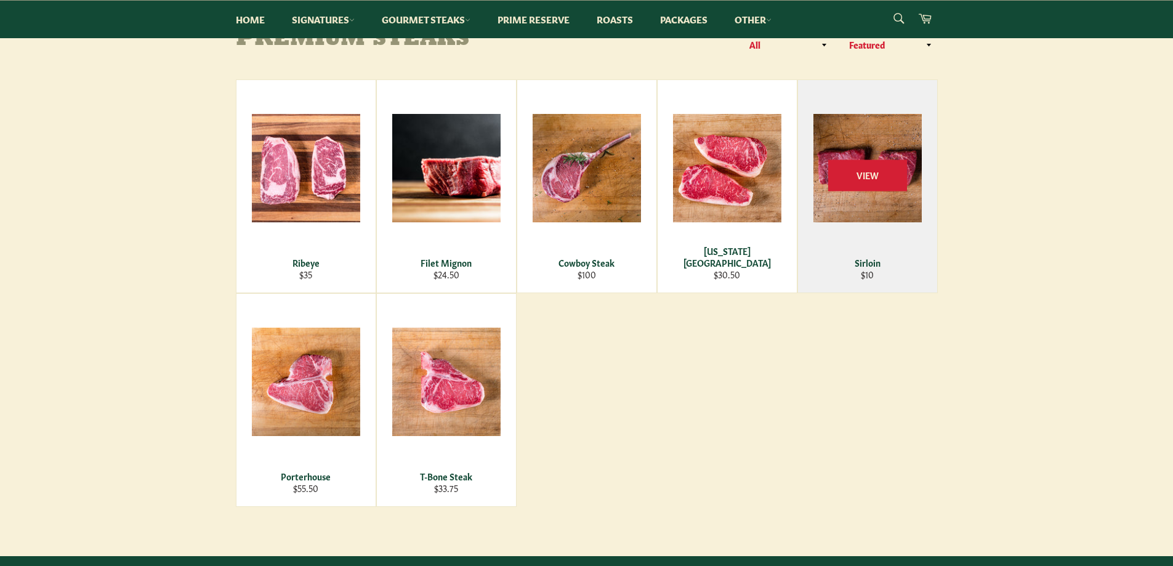
click at [886, 266] on div "Sirloin" at bounding box center [867, 263] width 124 height 12
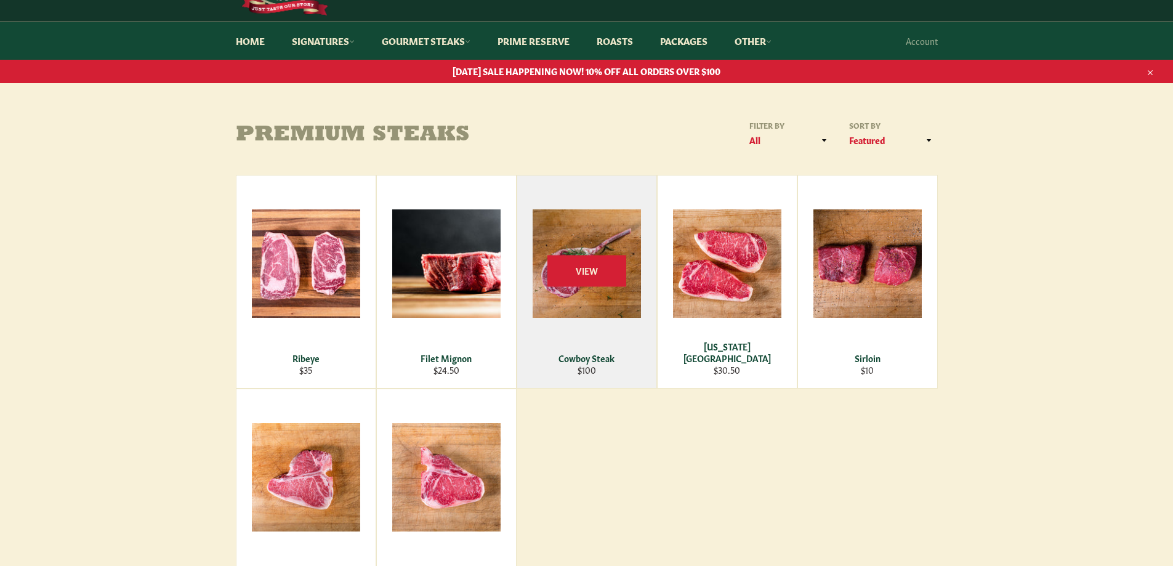
scroll to position [62, 0]
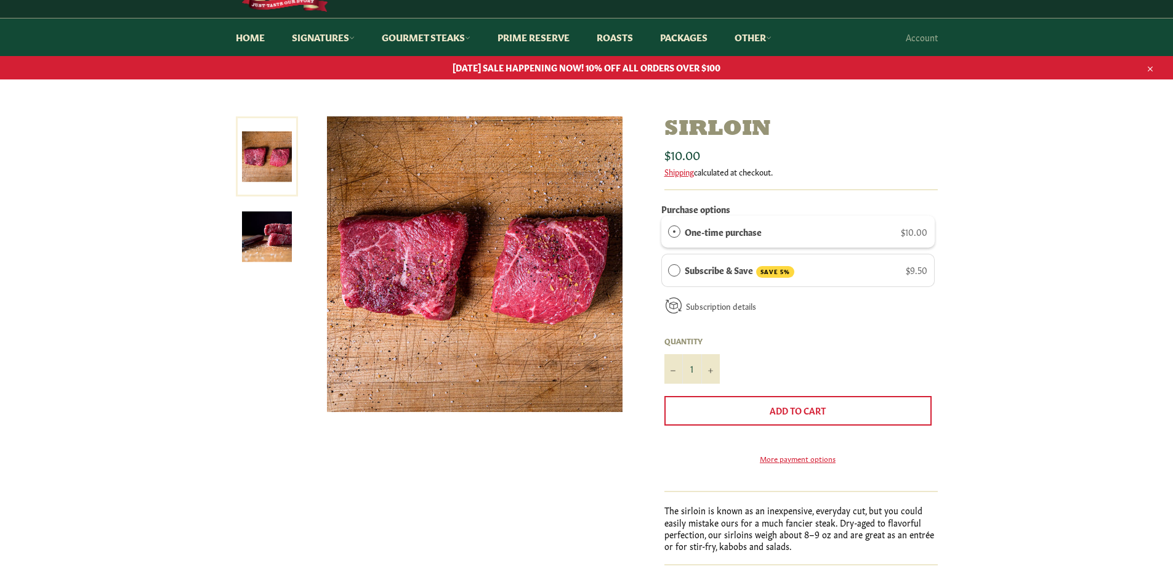
scroll to position [123, 0]
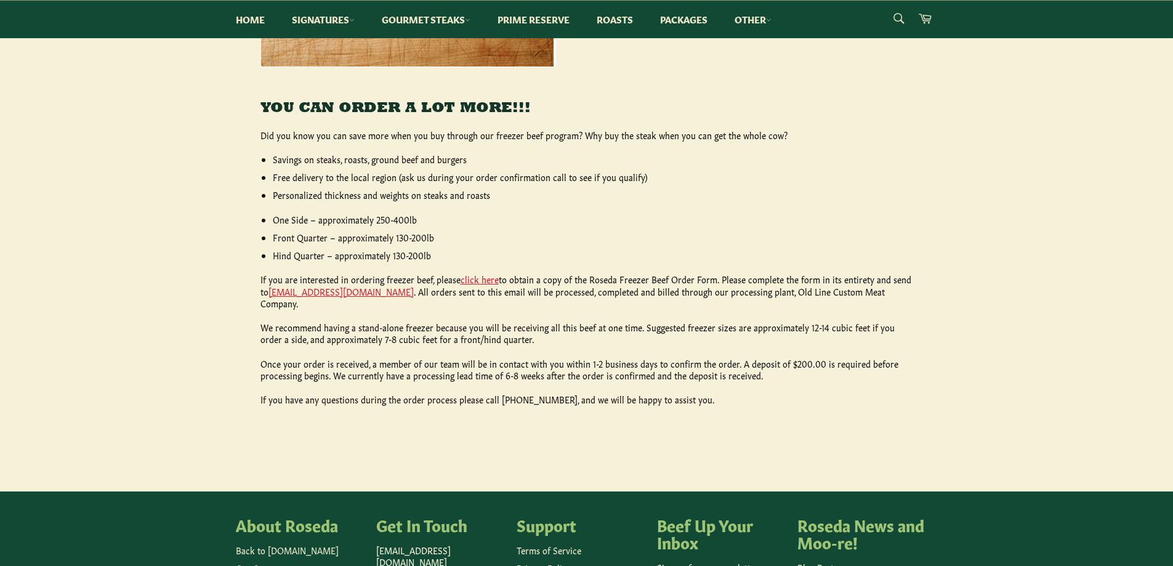
scroll to position [554, 0]
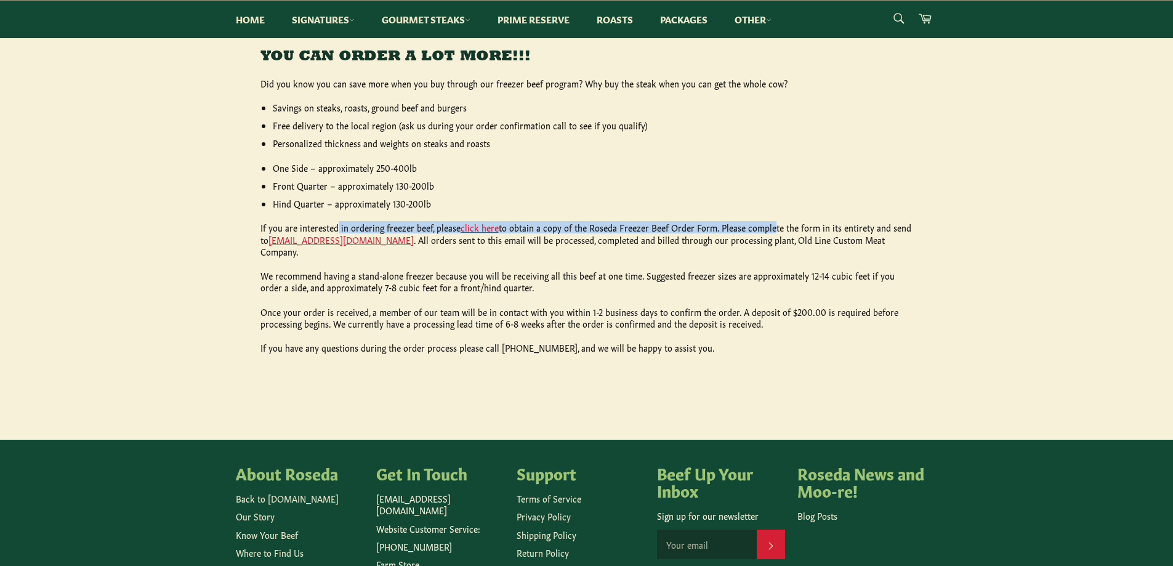
drag, startPoint x: 336, startPoint y: 227, endPoint x: 765, endPoint y: 222, distance: 429.8
click at [765, 222] on p "If you are interested in ordering freezer beef, please click here to obtain a c…" at bounding box center [586, 240] width 653 height 36
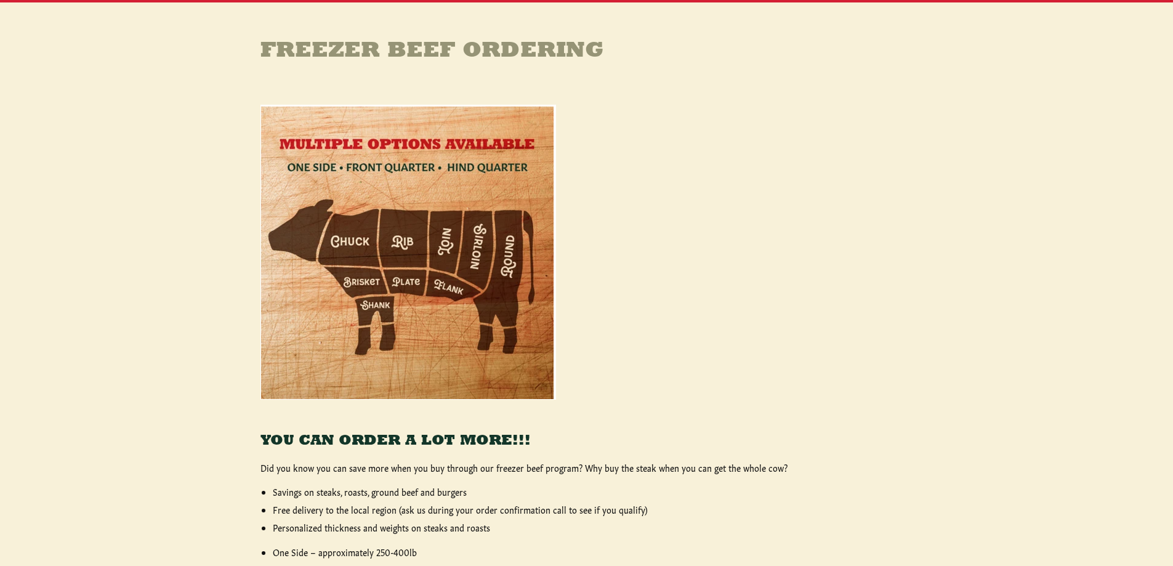
scroll to position [0, 0]
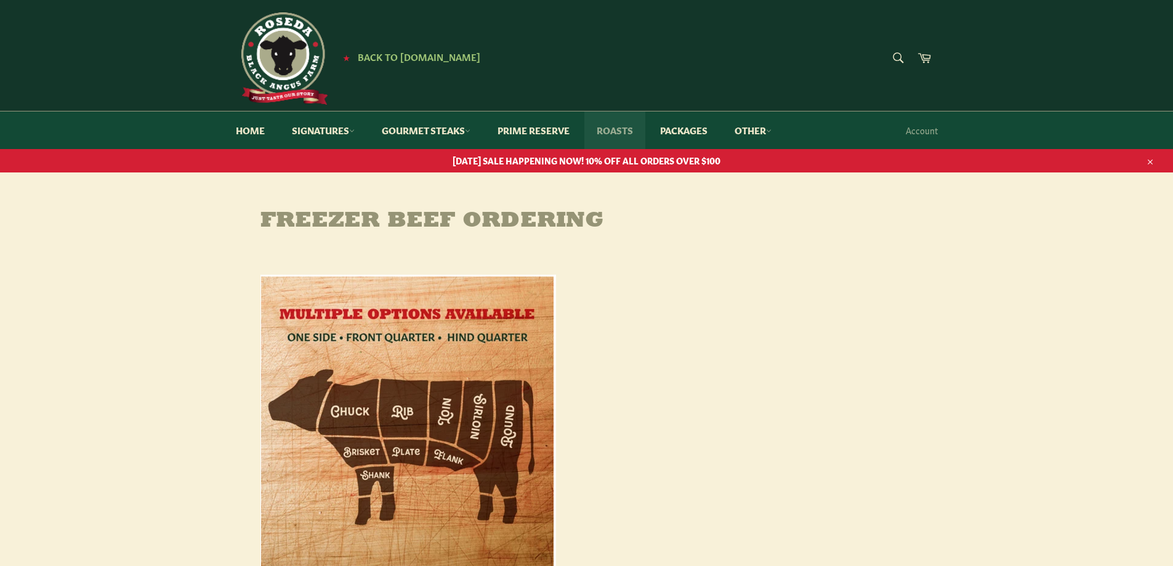
click at [627, 130] on link "Roasts" at bounding box center [614, 130] width 61 height 38
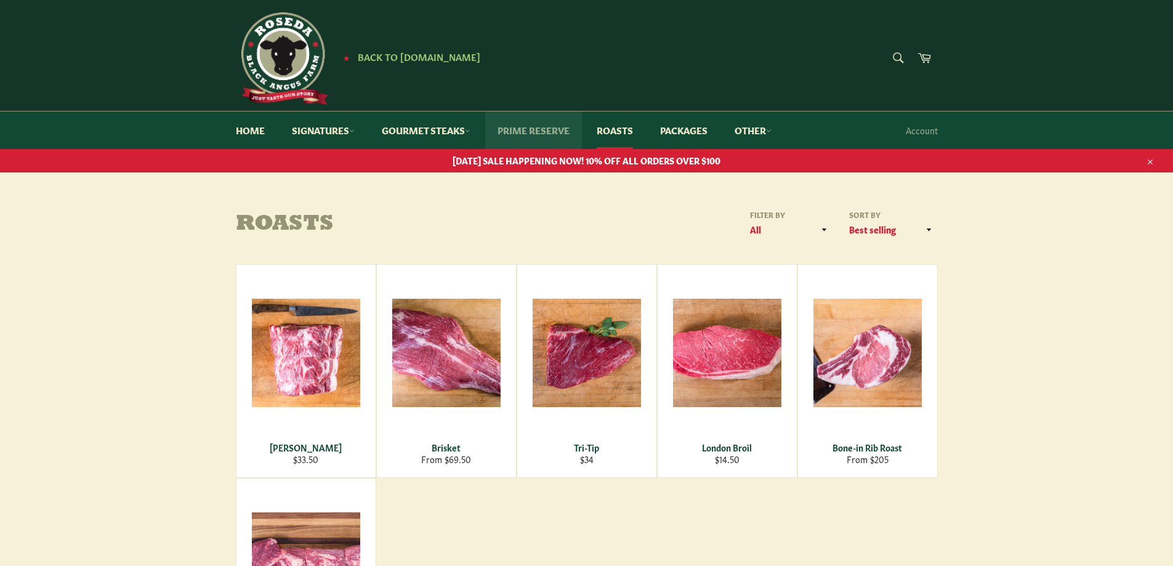
click at [546, 131] on link "Prime Reserve" at bounding box center [533, 130] width 97 height 38
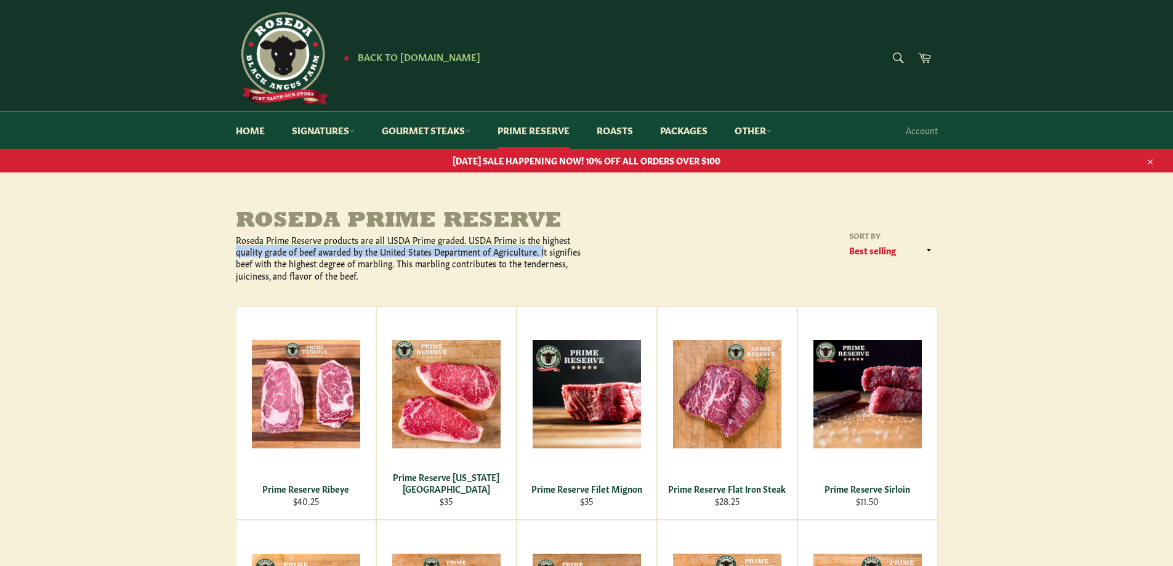
drag, startPoint x: 235, startPoint y: 247, endPoint x: 538, endPoint y: 255, distance: 303.0
click at [538, 255] on p "Roseda Prime Reserve products are all USDA Prime graded. USDA Prime is the high…" at bounding box center [411, 257] width 351 height 47
click at [511, 258] on p "Roseda Prime Reserve products are all USDA Prime graded. USDA Prime is the high…" at bounding box center [411, 257] width 351 height 47
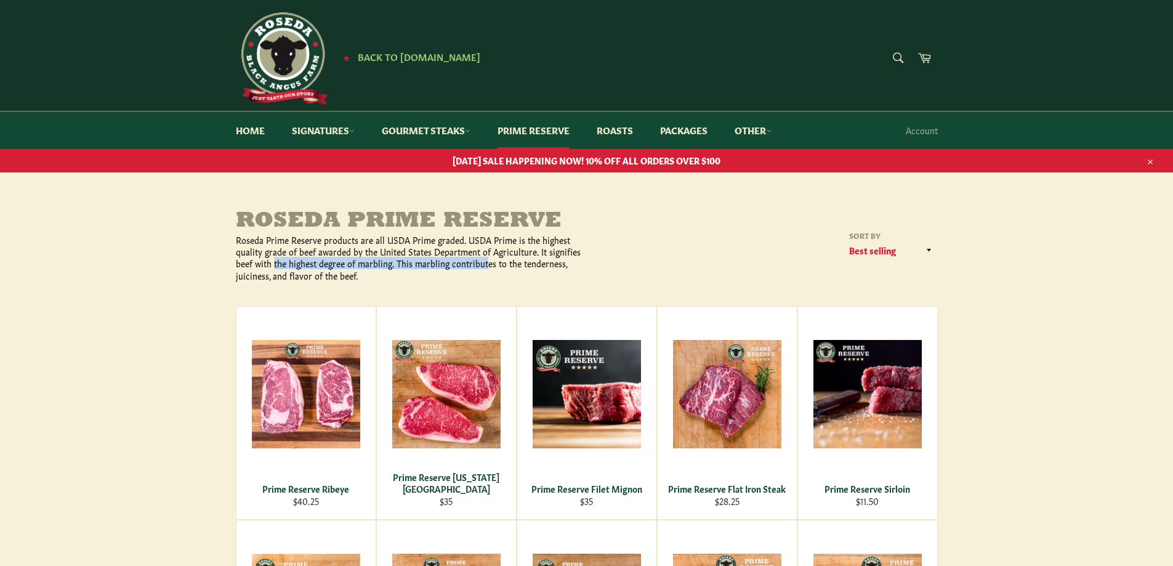
drag, startPoint x: 274, startPoint y: 264, endPoint x: 483, endPoint y: 268, distance: 209.4
click at [483, 268] on p "Roseda Prime Reserve products are all USDA Prime graded. USDA Prime is the high…" at bounding box center [411, 257] width 351 height 47
click at [412, 135] on link "Gourmet Steaks" at bounding box center [425, 130] width 113 height 38
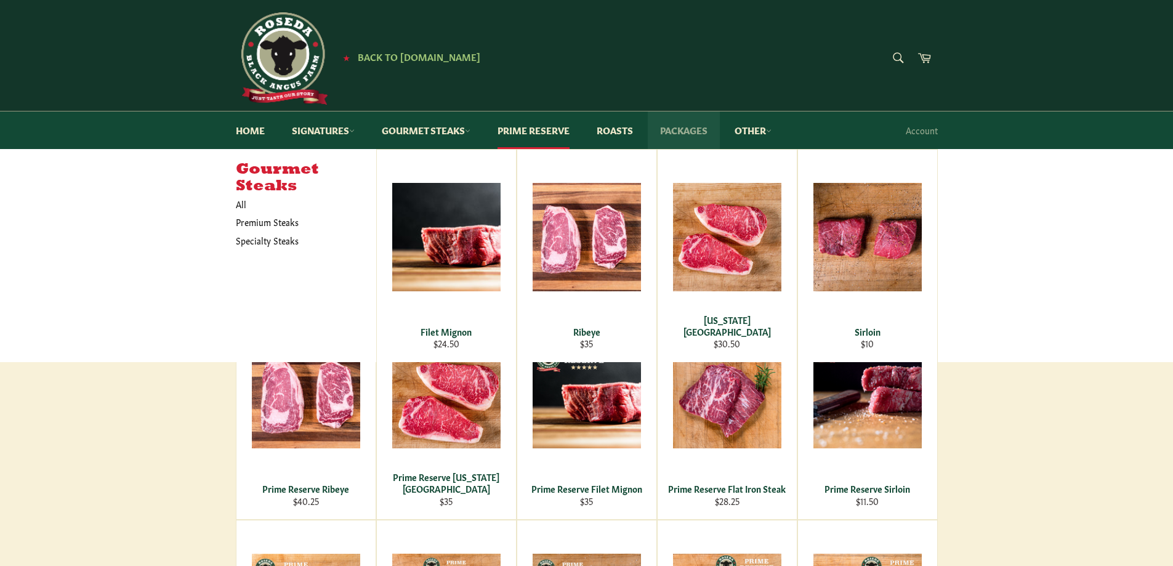
click at [682, 127] on link "Packages" at bounding box center [684, 130] width 72 height 38
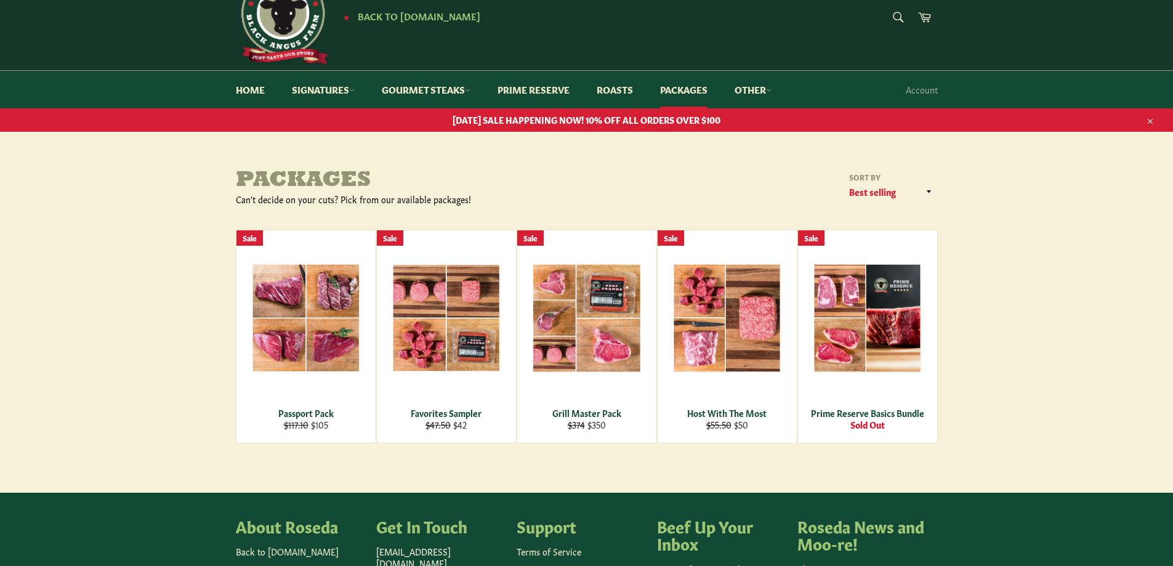
scroll to position [62, 0]
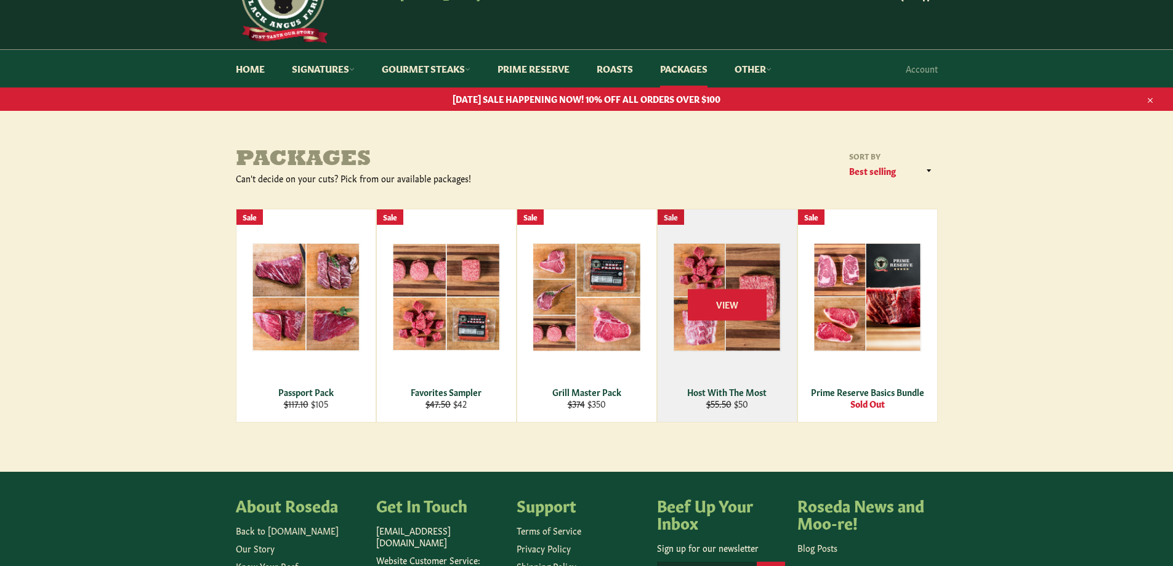
click at [713, 381] on div "View" at bounding box center [727, 315] width 139 height 212
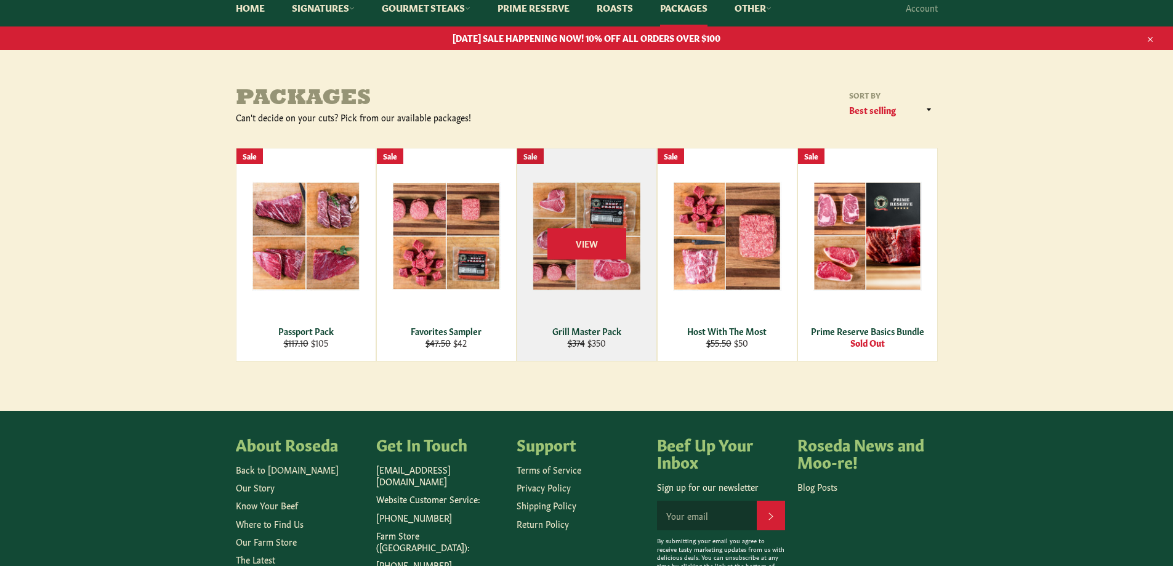
scroll to position [123, 0]
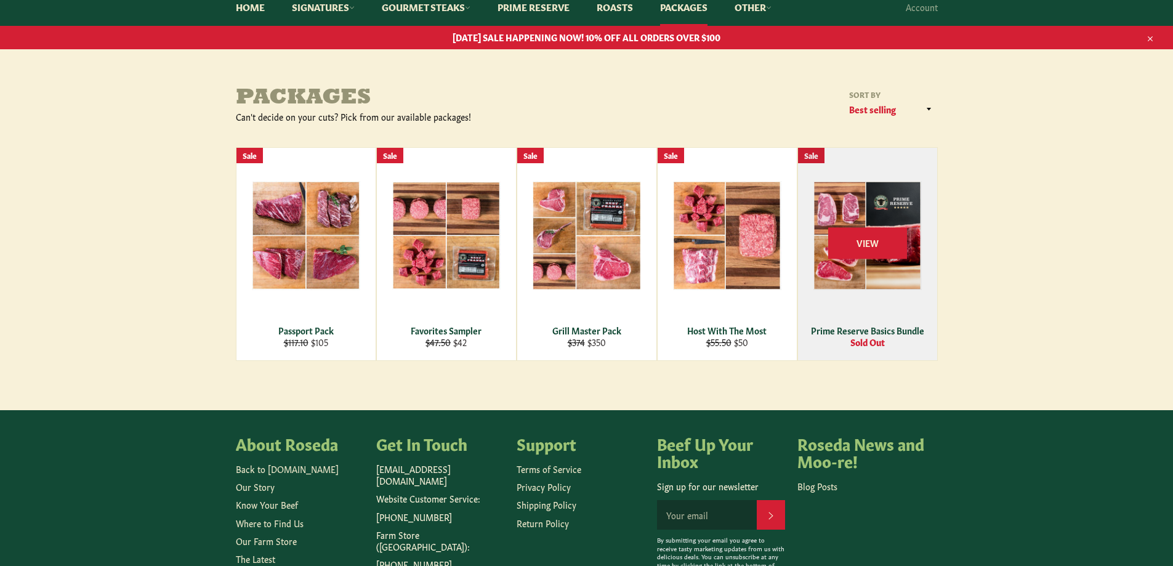
click at [879, 313] on div "View" at bounding box center [867, 254] width 139 height 212
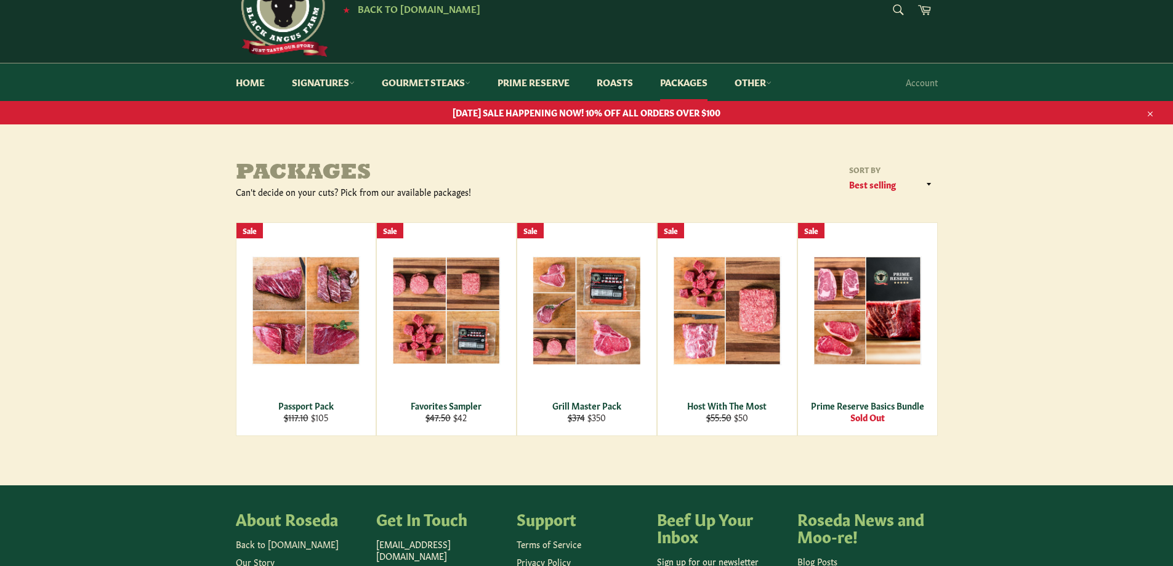
scroll to position [0, 0]
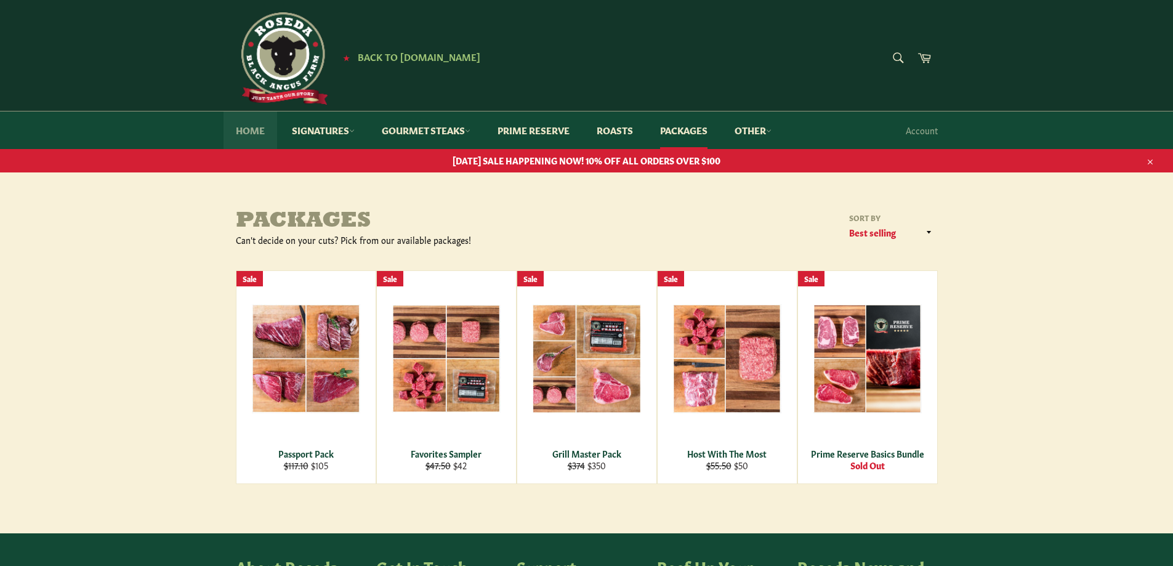
click at [246, 122] on link "Home" at bounding box center [251, 130] width 54 height 38
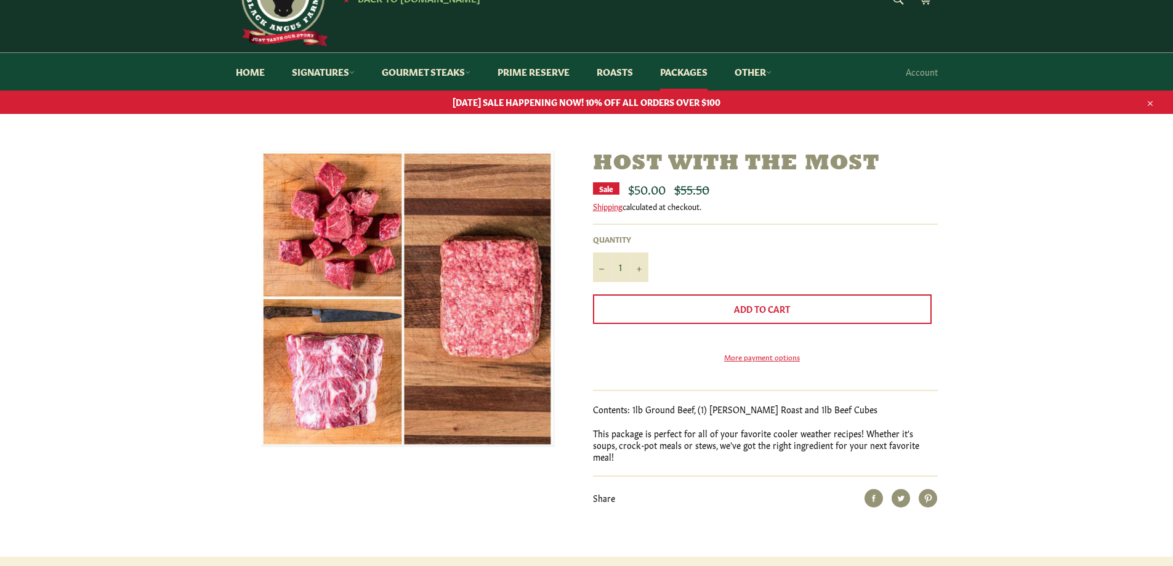
scroll to position [62, 0]
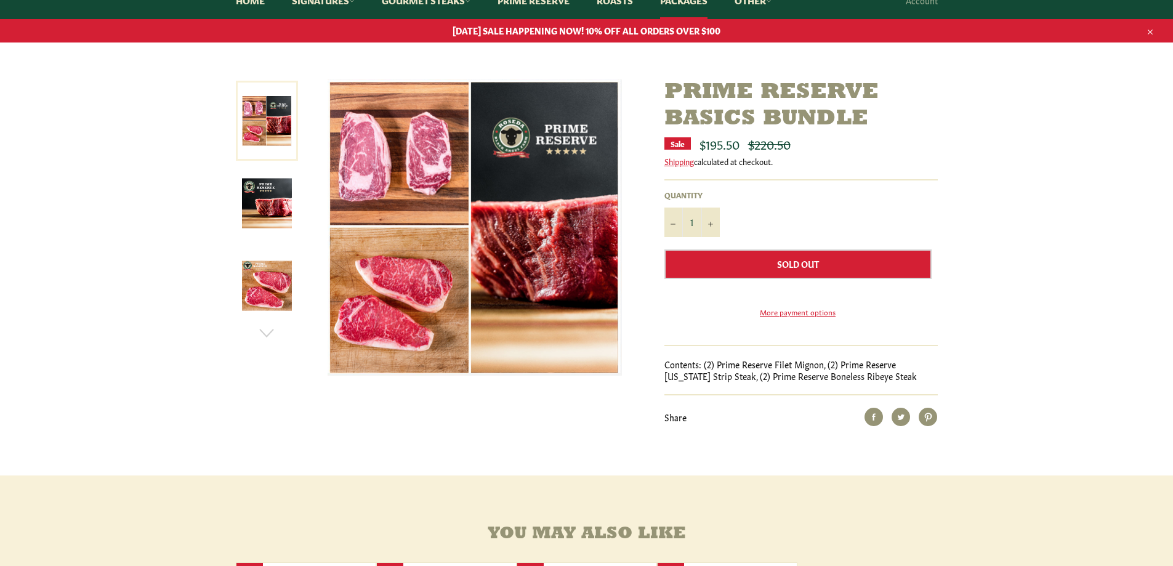
scroll to position [62, 0]
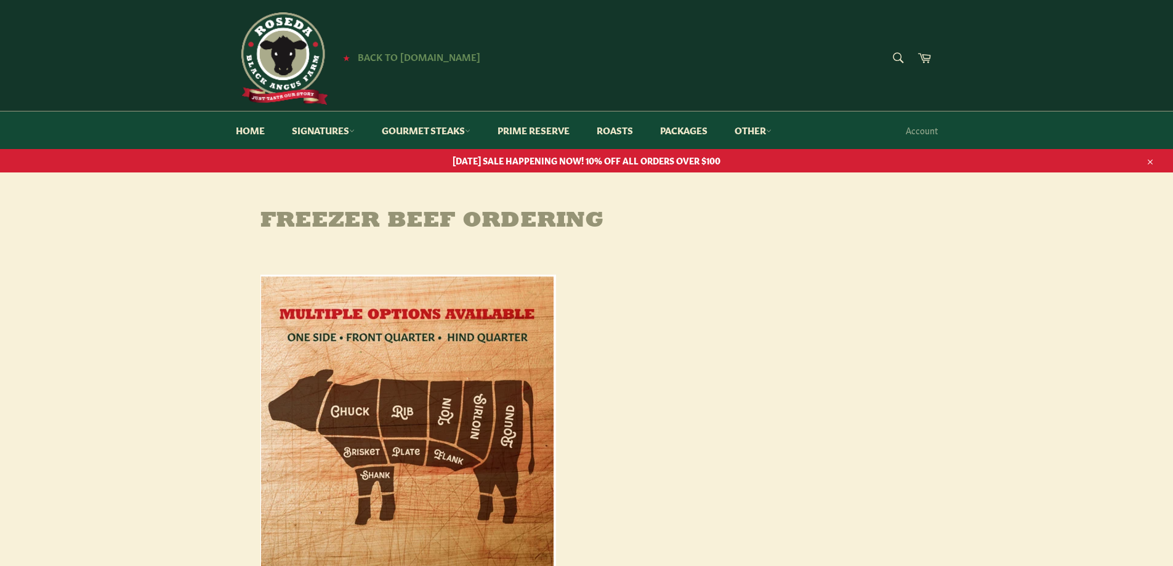
click at [379, 55] on span "Back to [DOMAIN_NAME]" at bounding box center [419, 56] width 123 height 13
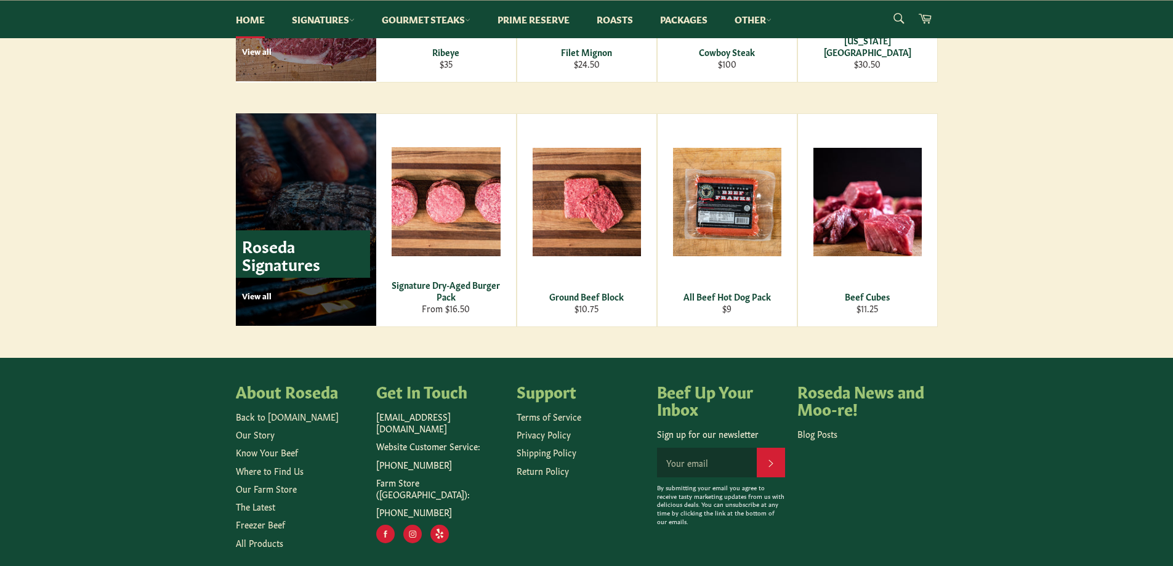
scroll to position [1662, 0]
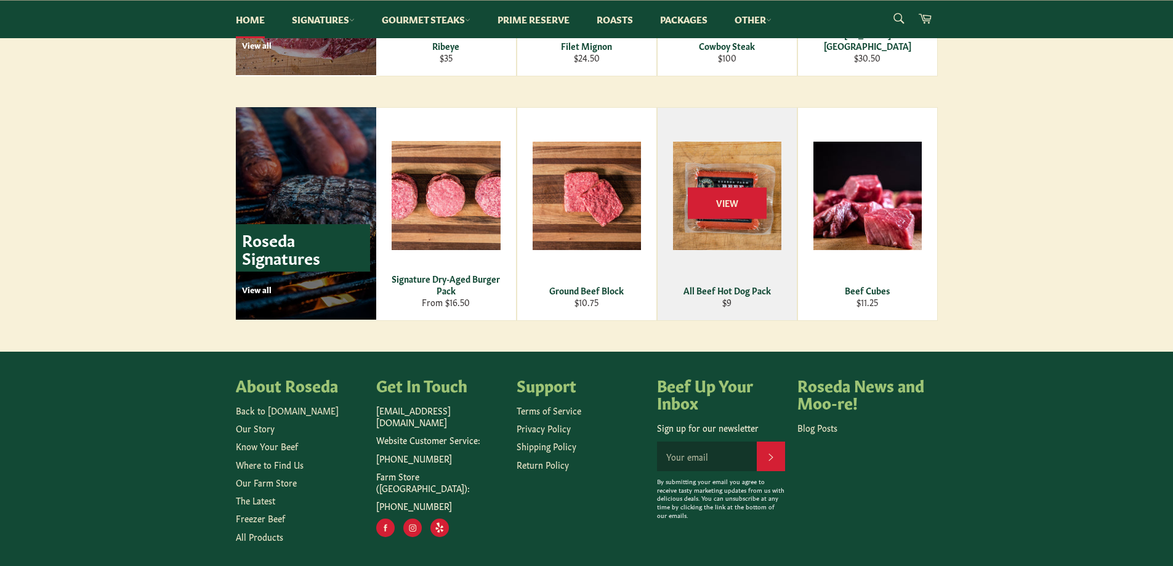
click at [680, 289] on div "All Beef Hot Dog Pack" at bounding box center [727, 290] width 124 height 12
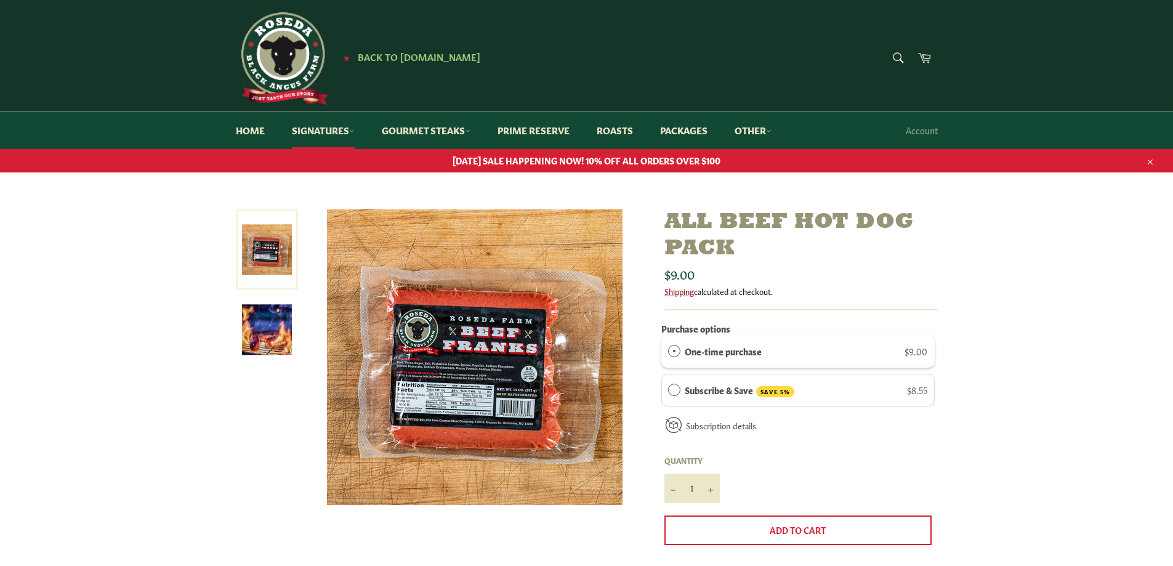
click at [685, 294] on link "Shipping" at bounding box center [679, 291] width 30 height 12
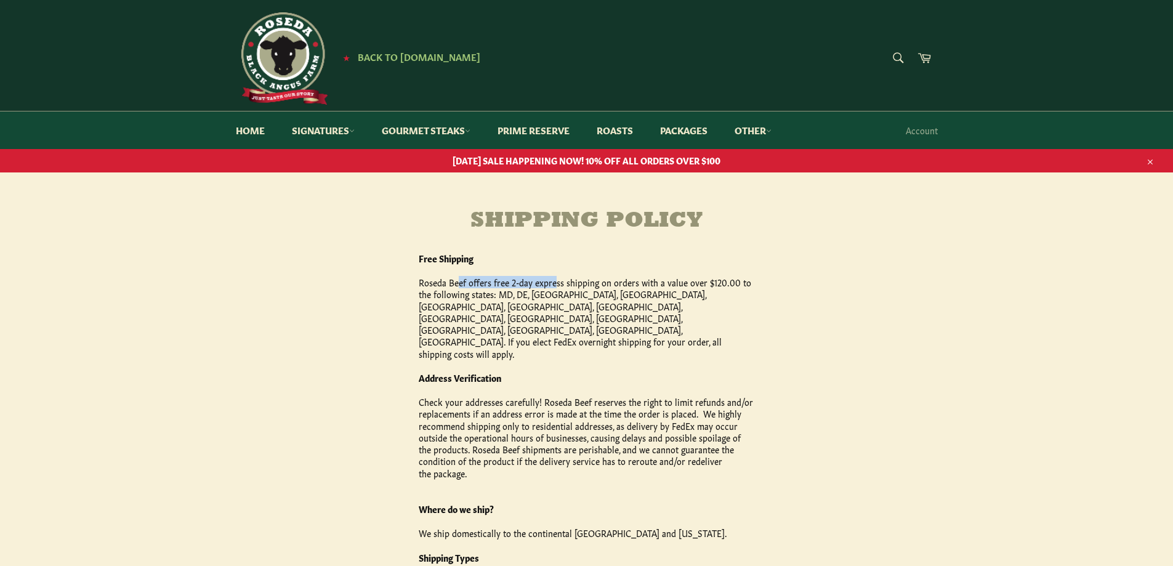
drag, startPoint x: 466, startPoint y: 285, endPoint x: 562, endPoint y: 282, distance: 96.1
click at [562, 282] on p "Roseda Beef offers free 2-day express shipping on orders with a value over $120…" at bounding box center [587, 317] width 336 height 83
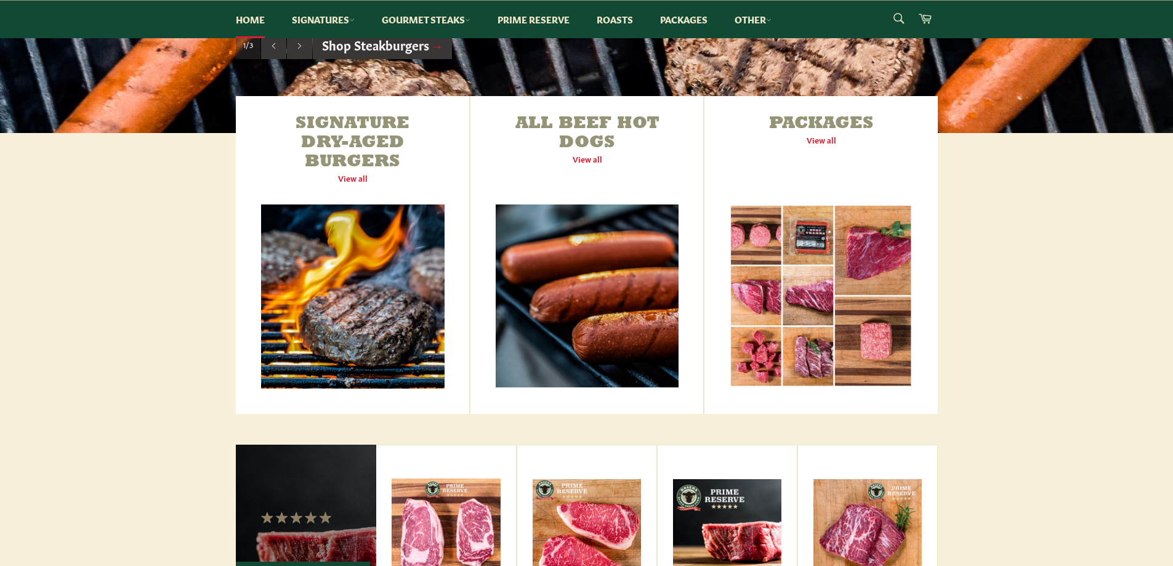
scroll to position [431, 0]
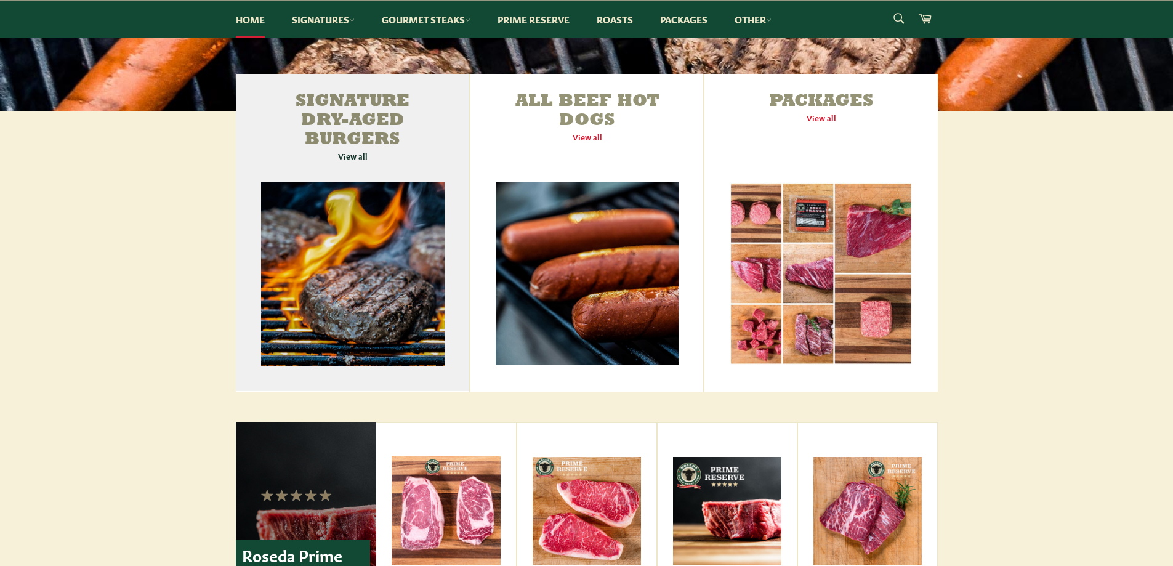
click at [341, 155] on link "Signature Dry-Aged Burgers View all" at bounding box center [353, 233] width 234 height 318
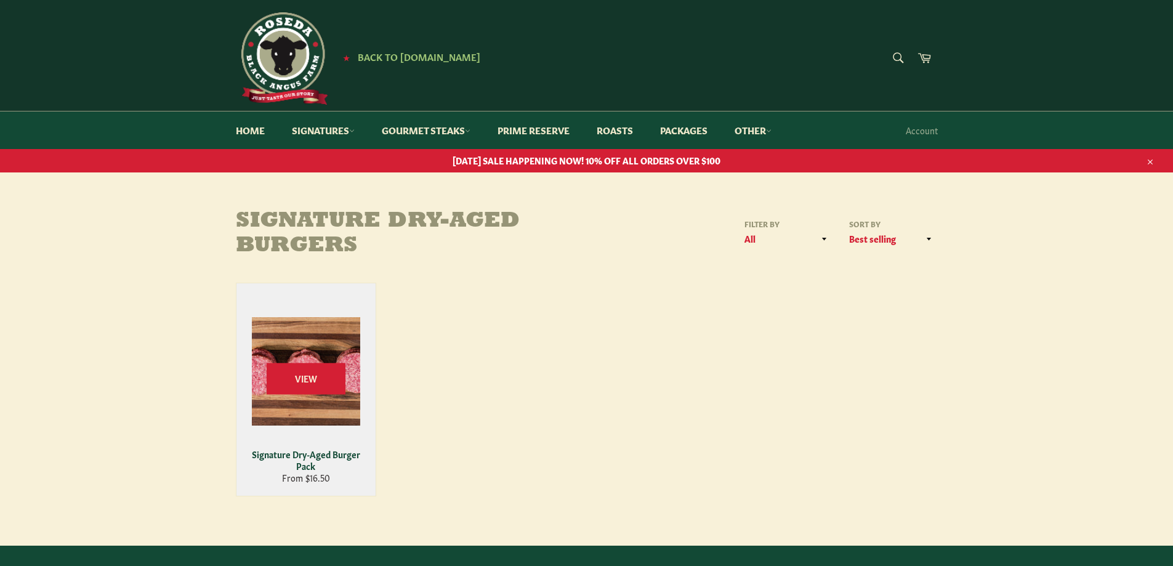
click at [323, 434] on div "View" at bounding box center [305, 389] width 139 height 212
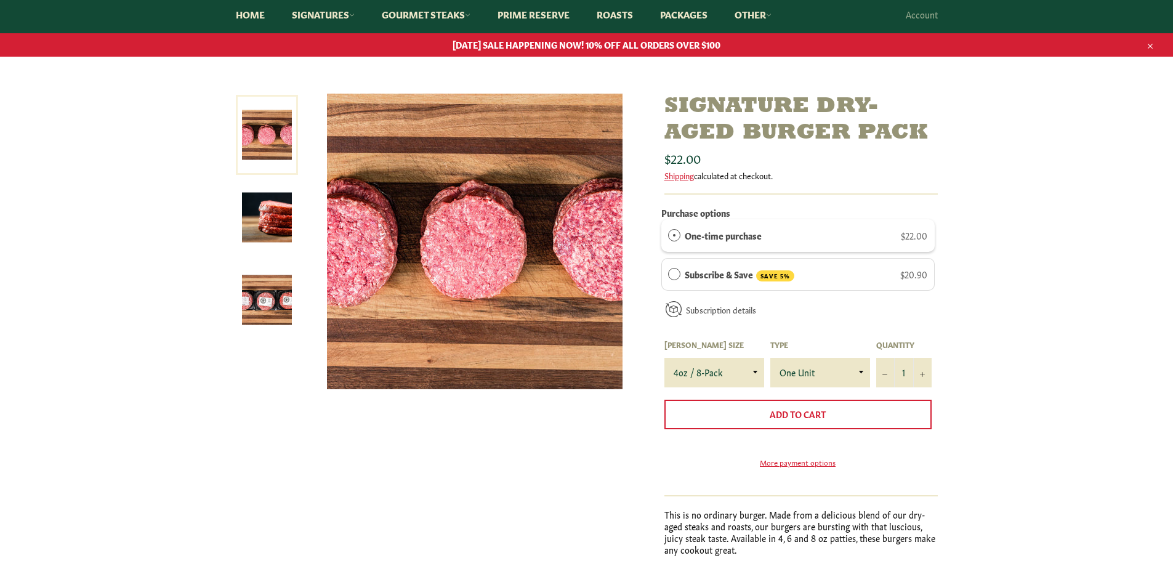
scroll to position [123, 0]
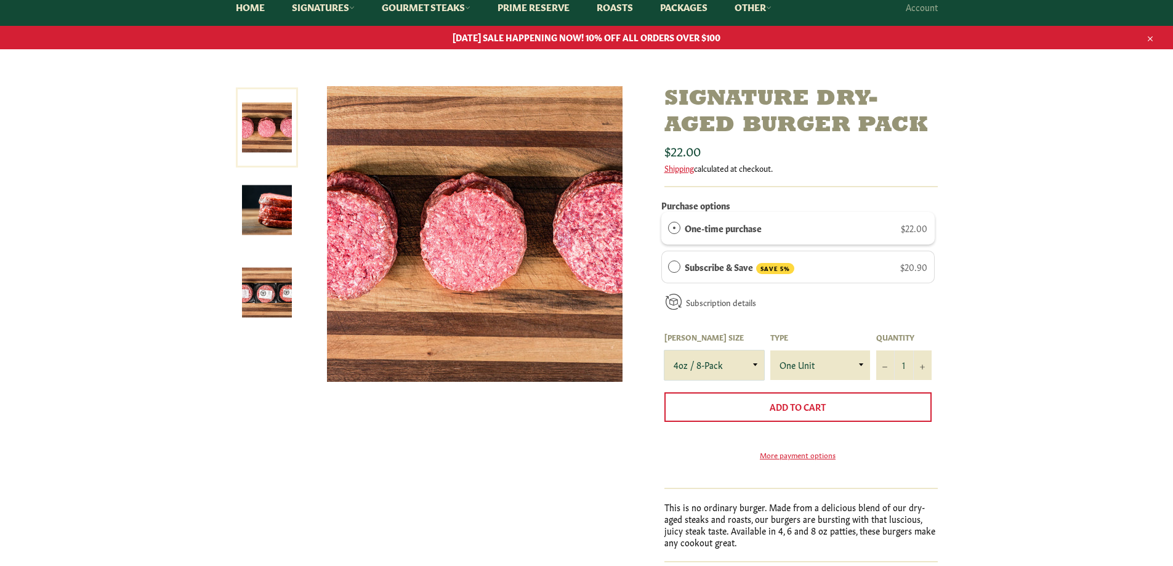
click at [707, 373] on select "4oz / 8-Pack 6oz / 4-Pack 8oz / 4-Pack" at bounding box center [714, 365] width 100 height 30
click at [664, 350] on select "4oz / 8-Pack 6oz / 4-Pack 8oz / 4-Pack" at bounding box center [714, 365] width 100 height 30
click at [842, 365] on select "One Unit" at bounding box center [820, 365] width 100 height 30
click at [841, 365] on select "One Unit" at bounding box center [820, 365] width 100 height 30
click at [730, 365] on select "4oz / 8-Pack 6oz / 4-Pack 8oz / 4-Pack" at bounding box center [714, 365] width 100 height 30
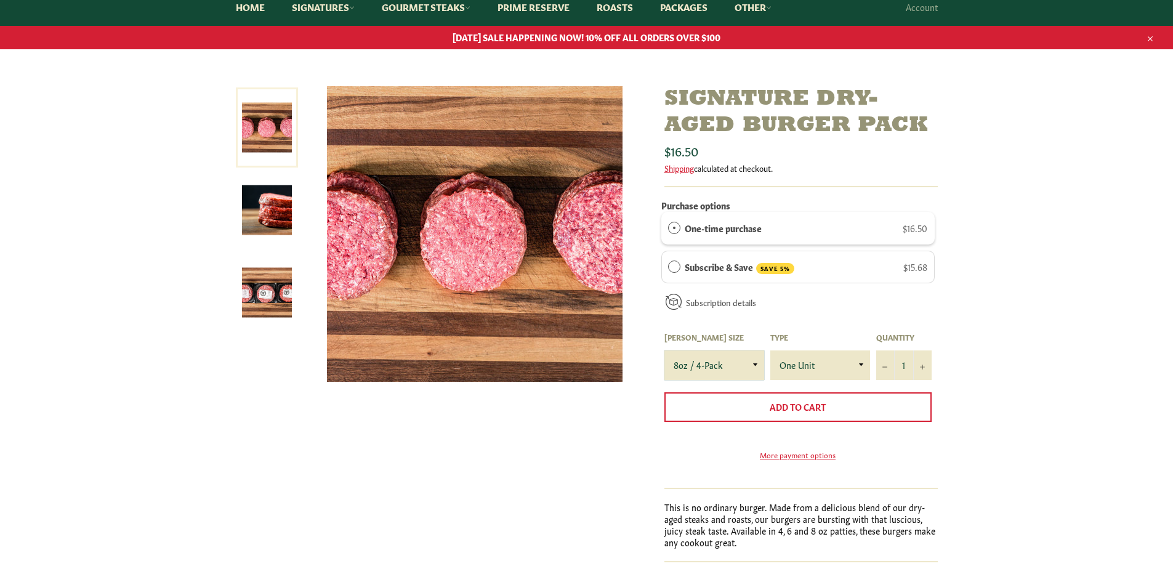
click at [664, 350] on select "4oz / 8-Pack 6oz / 4-Pack 8oz / 4-Pack" at bounding box center [714, 365] width 100 height 30
click at [717, 360] on select "4oz / 8-Pack 6oz / 4-Pack 8oz / 4-Pack" at bounding box center [714, 365] width 100 height 30
click at [664, 350] on select "4oz / 8-Pack 6oz / 4-Pack 8oz / 4-Pack" at bounding box center [714, 365] width 100 height 30
click at [707, 368] on select "4oz / 8-Pack 6oz / 4-Pack 8oz / 4-Pack" at bounding box center [714, 365] width 100 height 30
select select "6oz / 4-Pack"
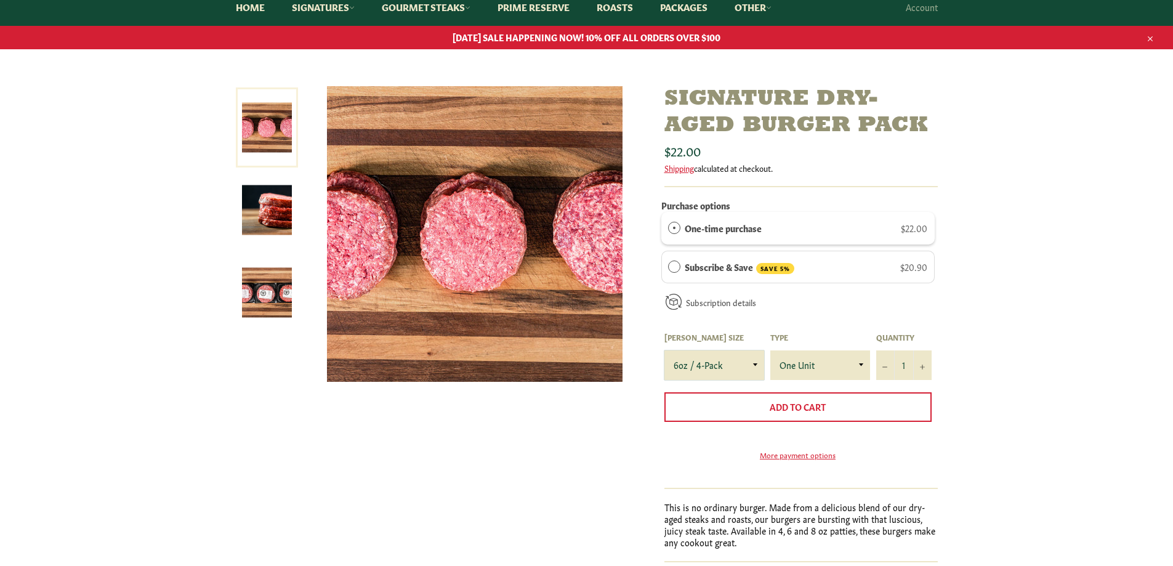
click at [664, 350] on select "4oz / 8-Pack 6oz / 4-Pack 8oz / 4-Pack" at bounding box center [714, 365] width 100 height 30
